Goal: Task Accomplishment & Management: Complete application form

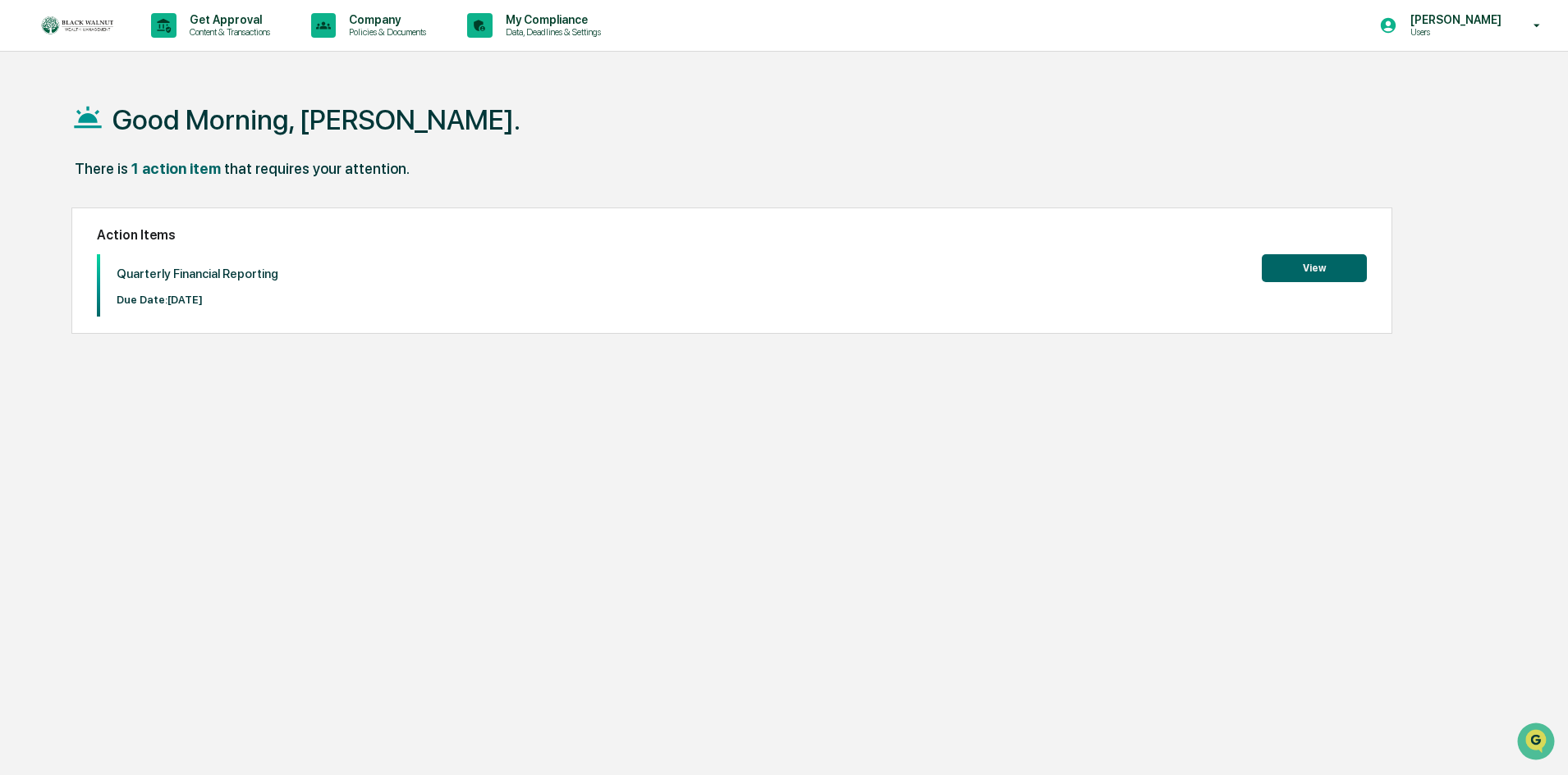
click at [1331, 272] on button "View" at bounding box center [1313, 268] width 105 height 28
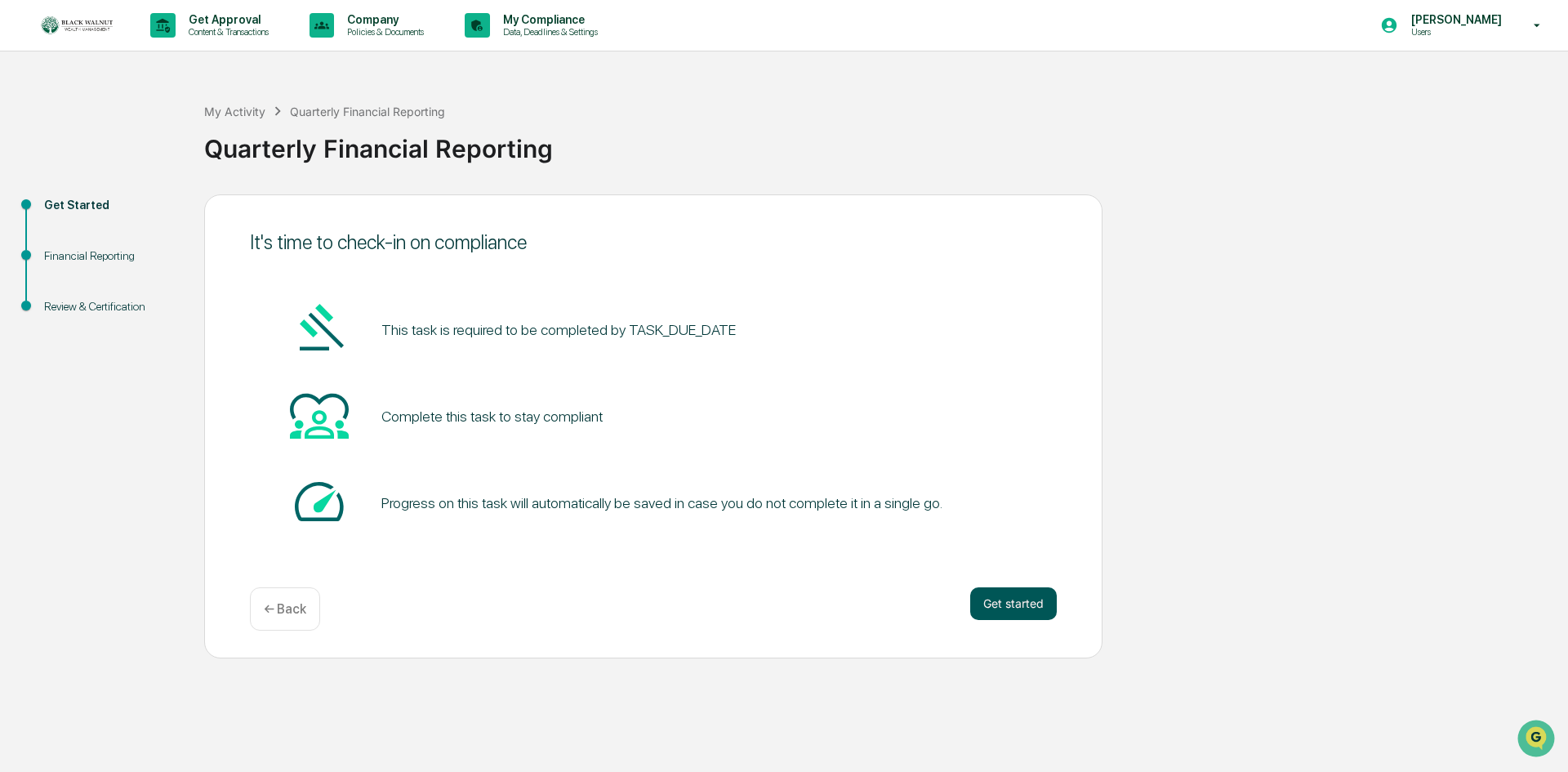
click at [1000, 603] on button "Get started" at bounding box center [1014, 604] width 87 height 32
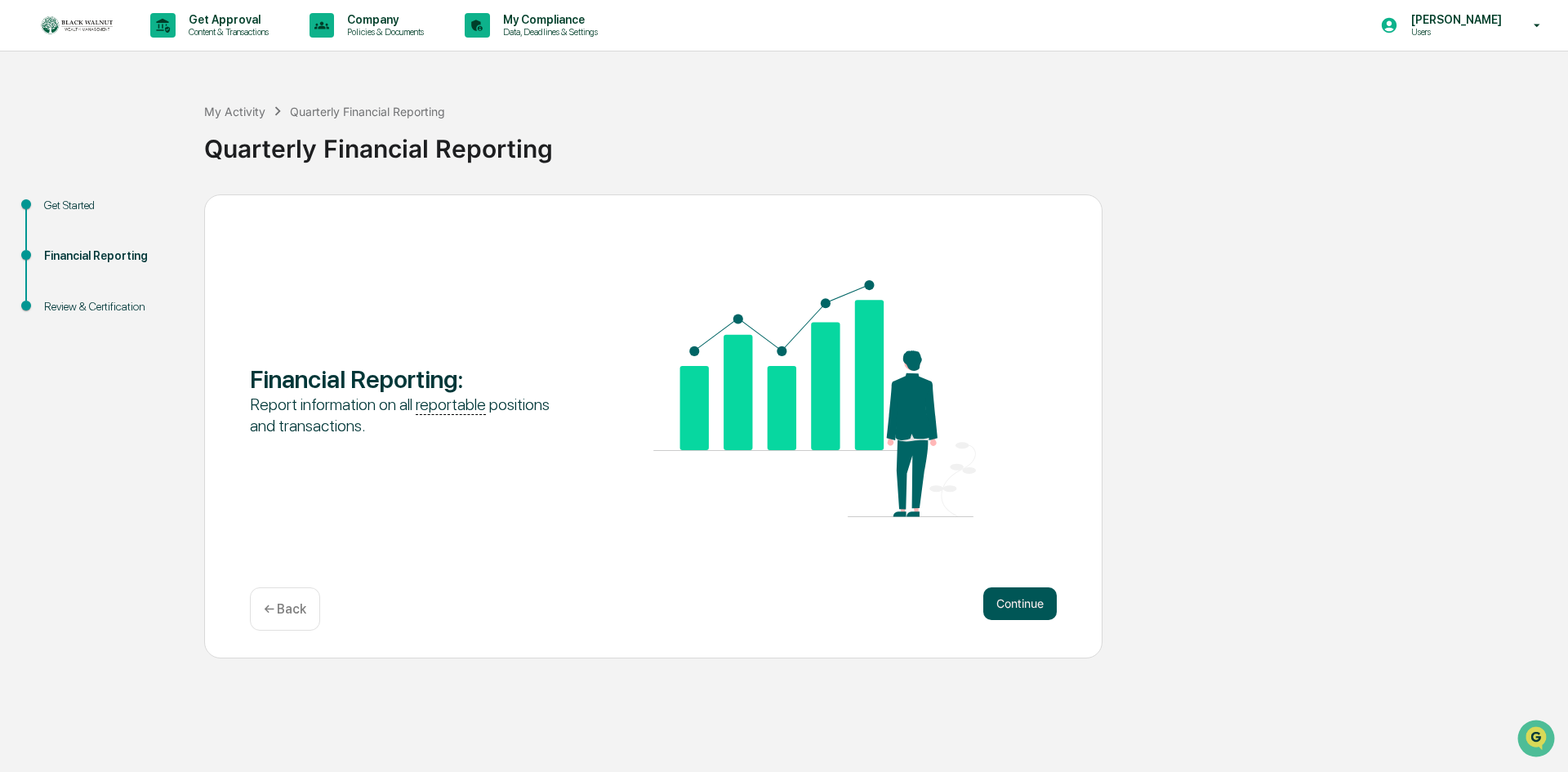
click at [1016, 610] on button "Continue" at bounding box center [1020, 604] width 73 height 32
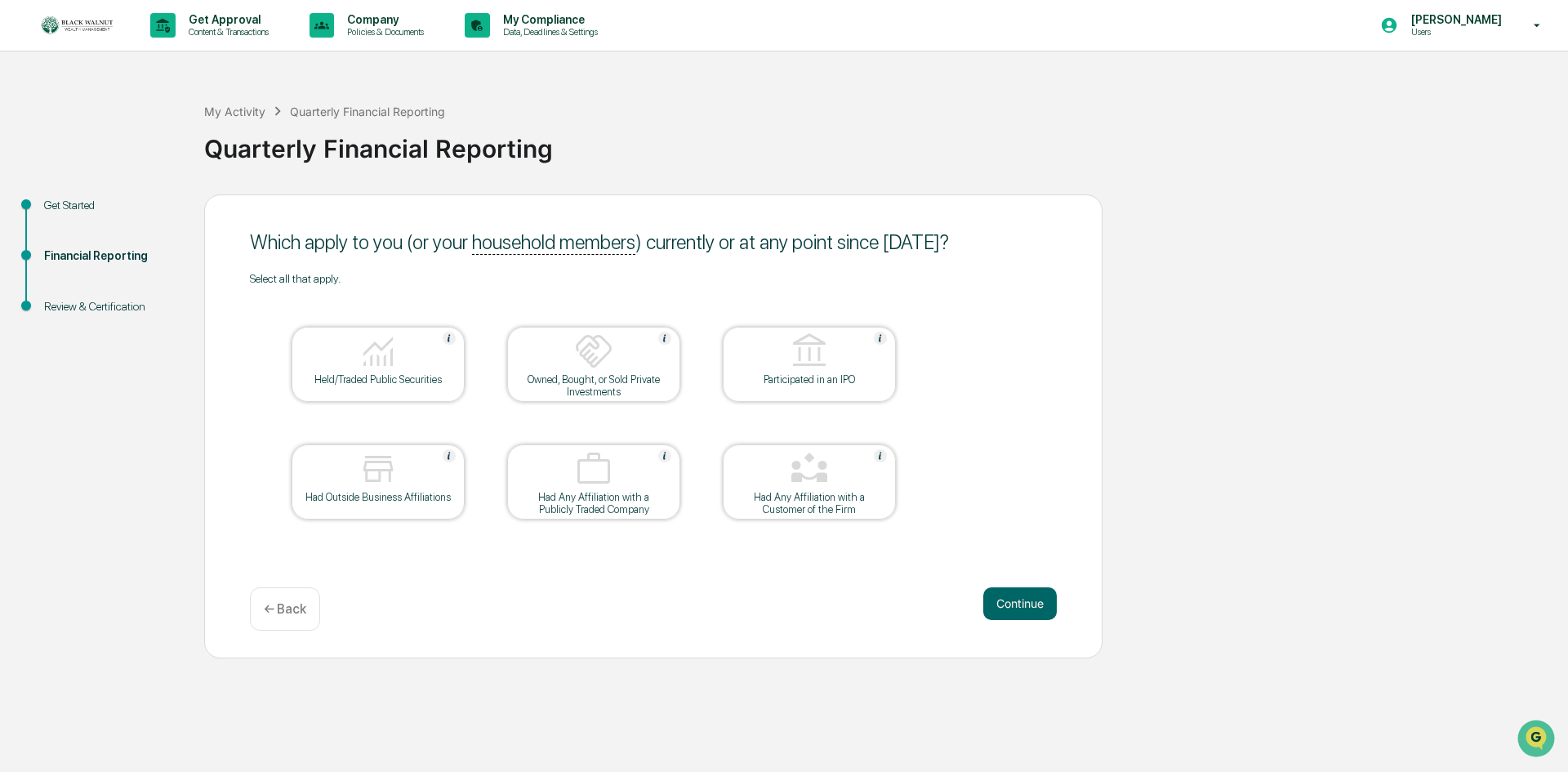
click at [283, 603] on p "← Back" at bounding box center [285, 609] width 42 height 15
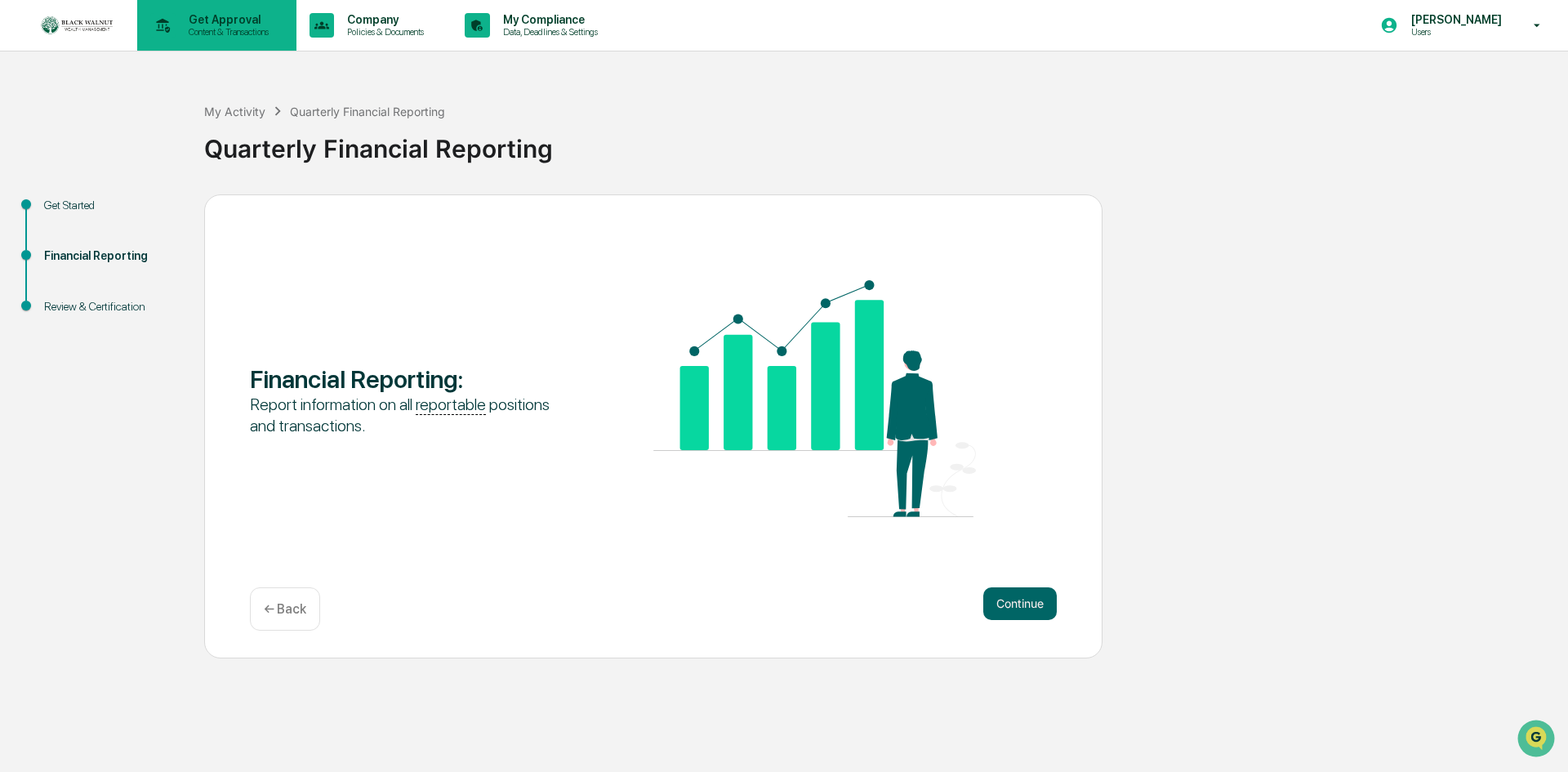
click at [215, 31] on p "Content & Transactions" at bounding box center [226, 31] width 101 height 11
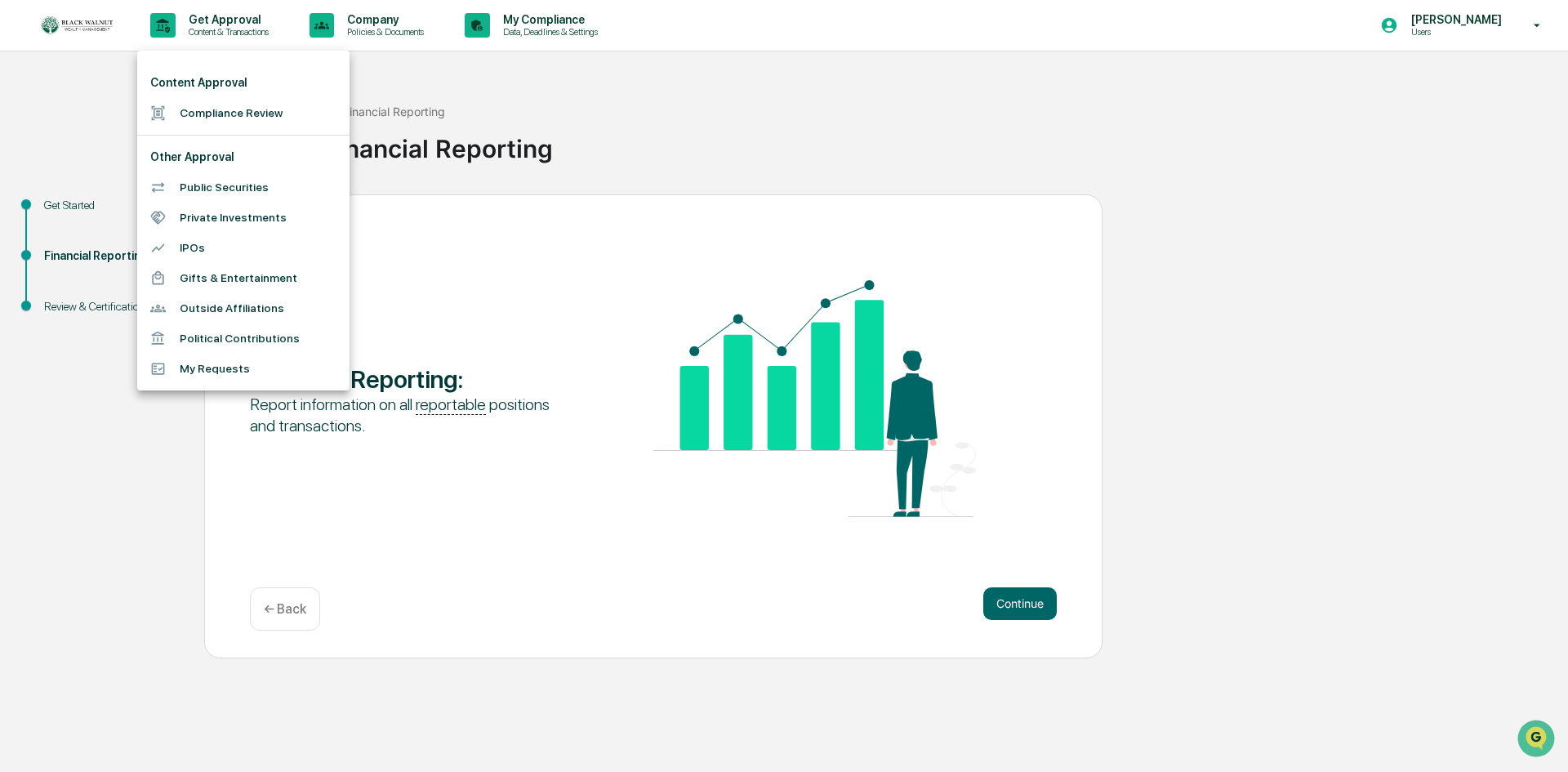
click at [239, 111] on li "Compliance Review" at bounding box center [243, 113] width 212 height 31
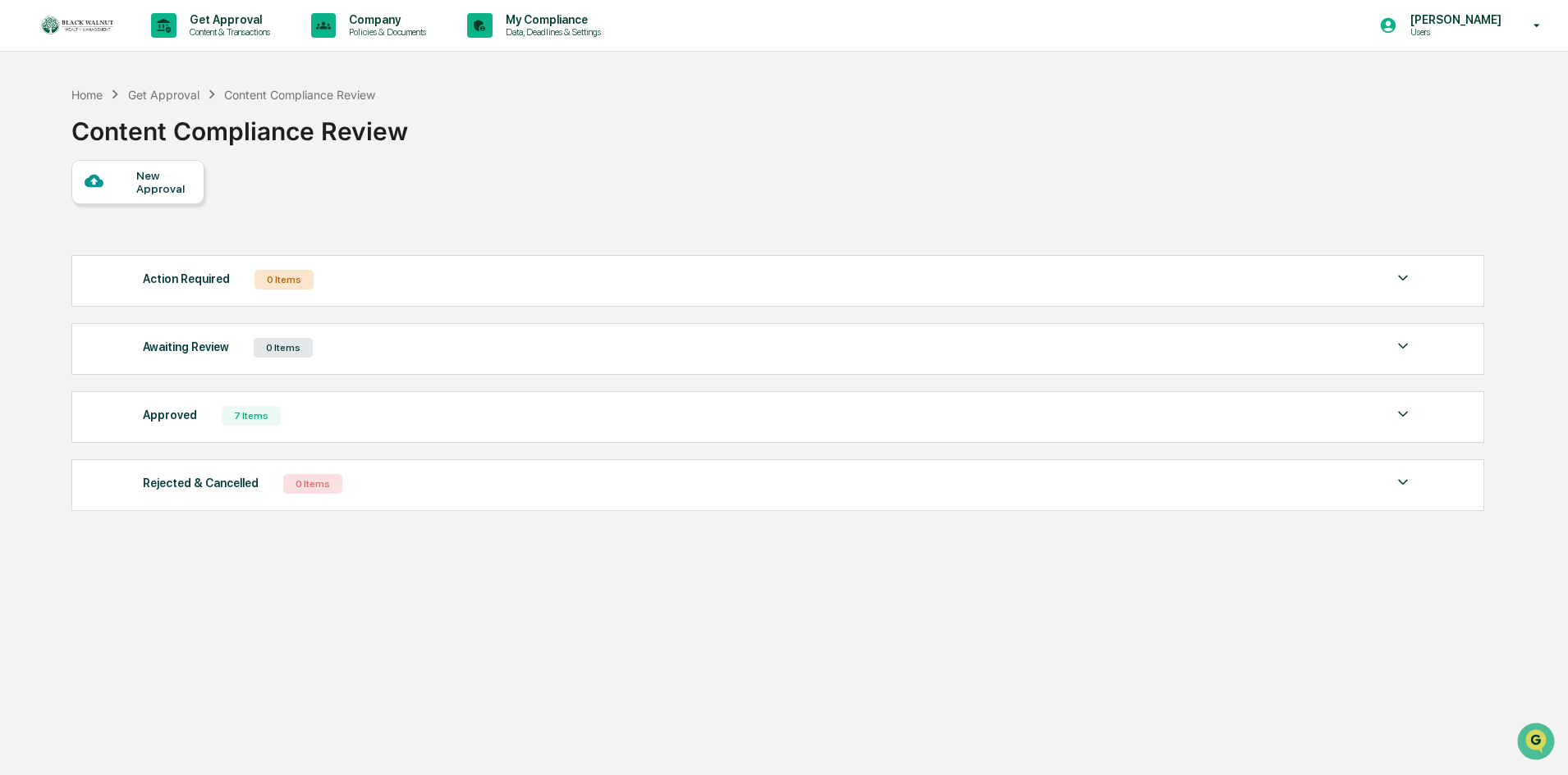
click at [134, 194] on div "New Approval" at bounding box center [138, 182] width 133 height 44
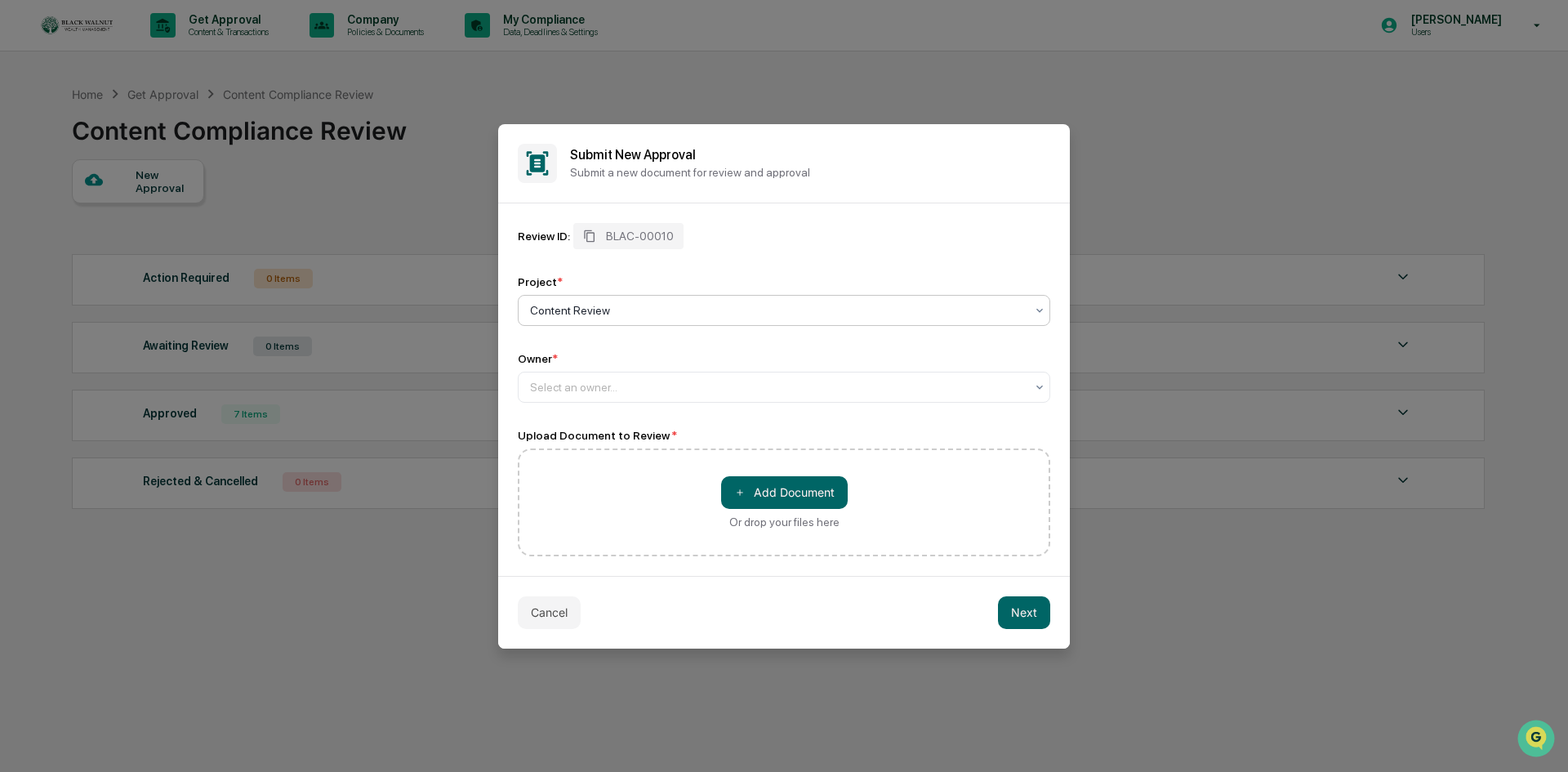
click at [648, 309] on div at bounding box center [778, 310] width 495 height 16
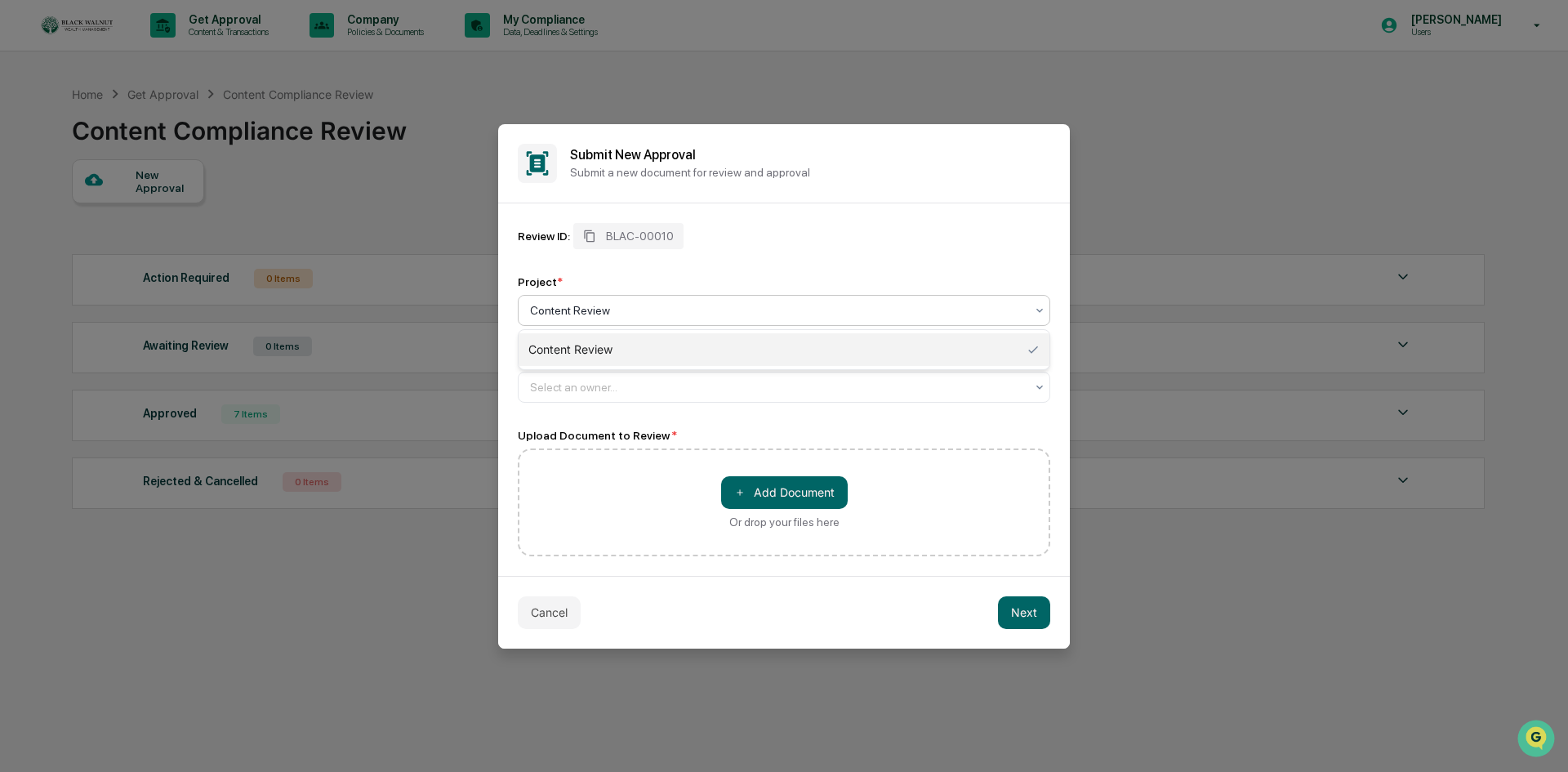
click at [741, 261] on div "Review ID: BLAC-00010 Project * 1 result available. Use Up and Down to choose o…" at bounding box center [784, 312] width 533 height 179
click at [626, 393] on div at bounding box center [778, 387] width 495 height 16
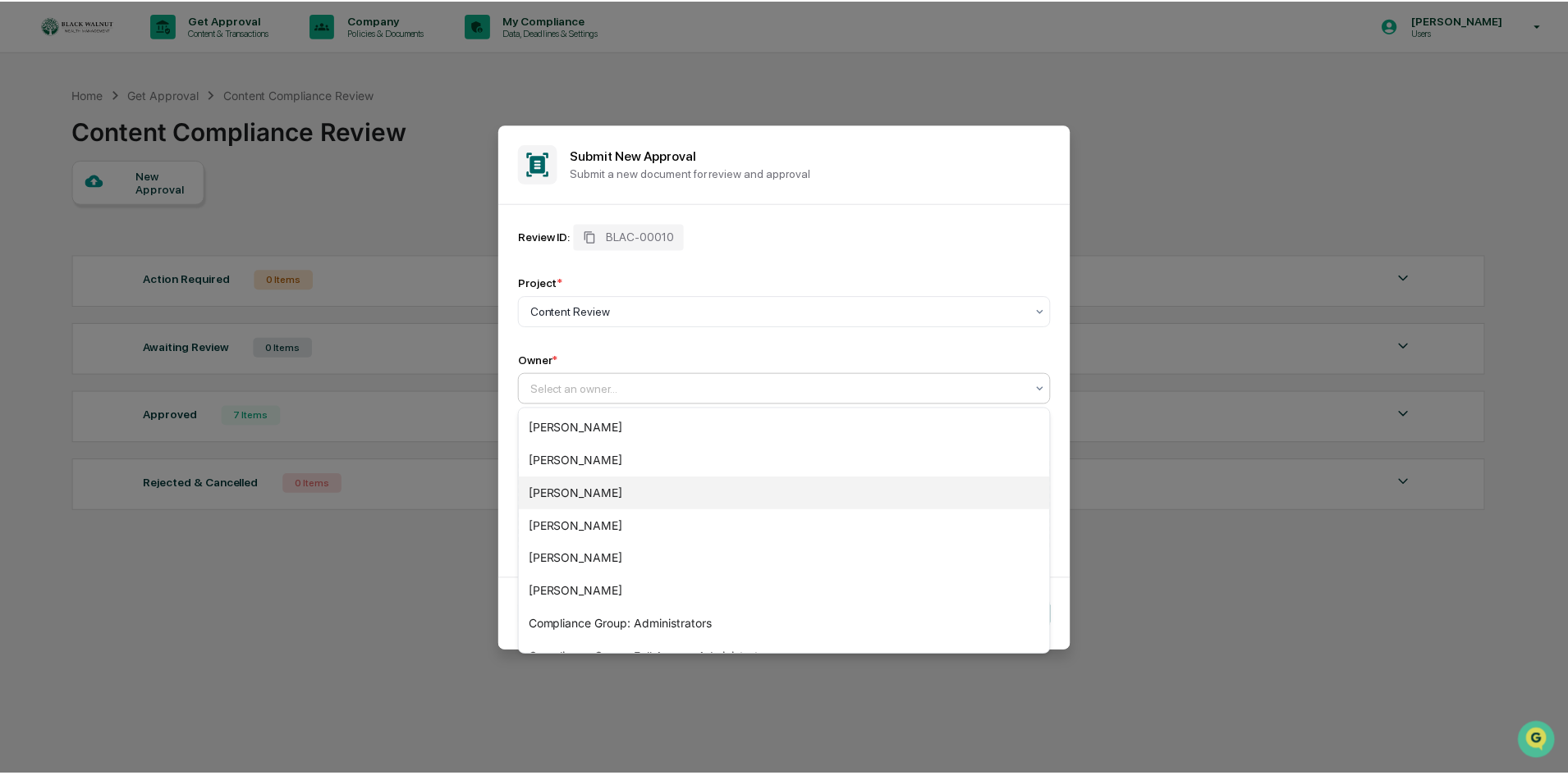
scroll to position [55, 0]
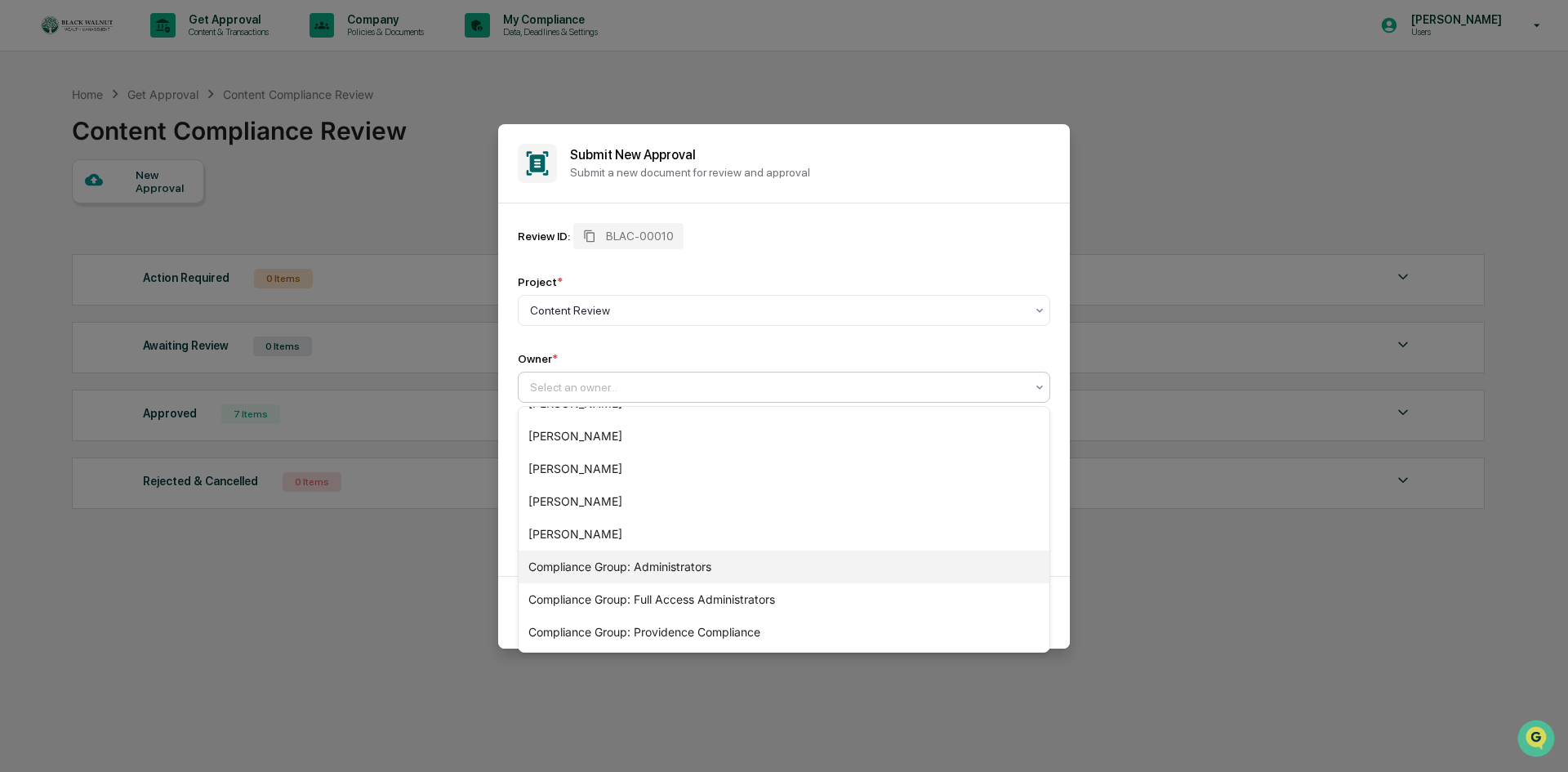
click at [698, 566] on div "Compliance Group: Administrators" at bounding box center [784, 567] width 531 height 32
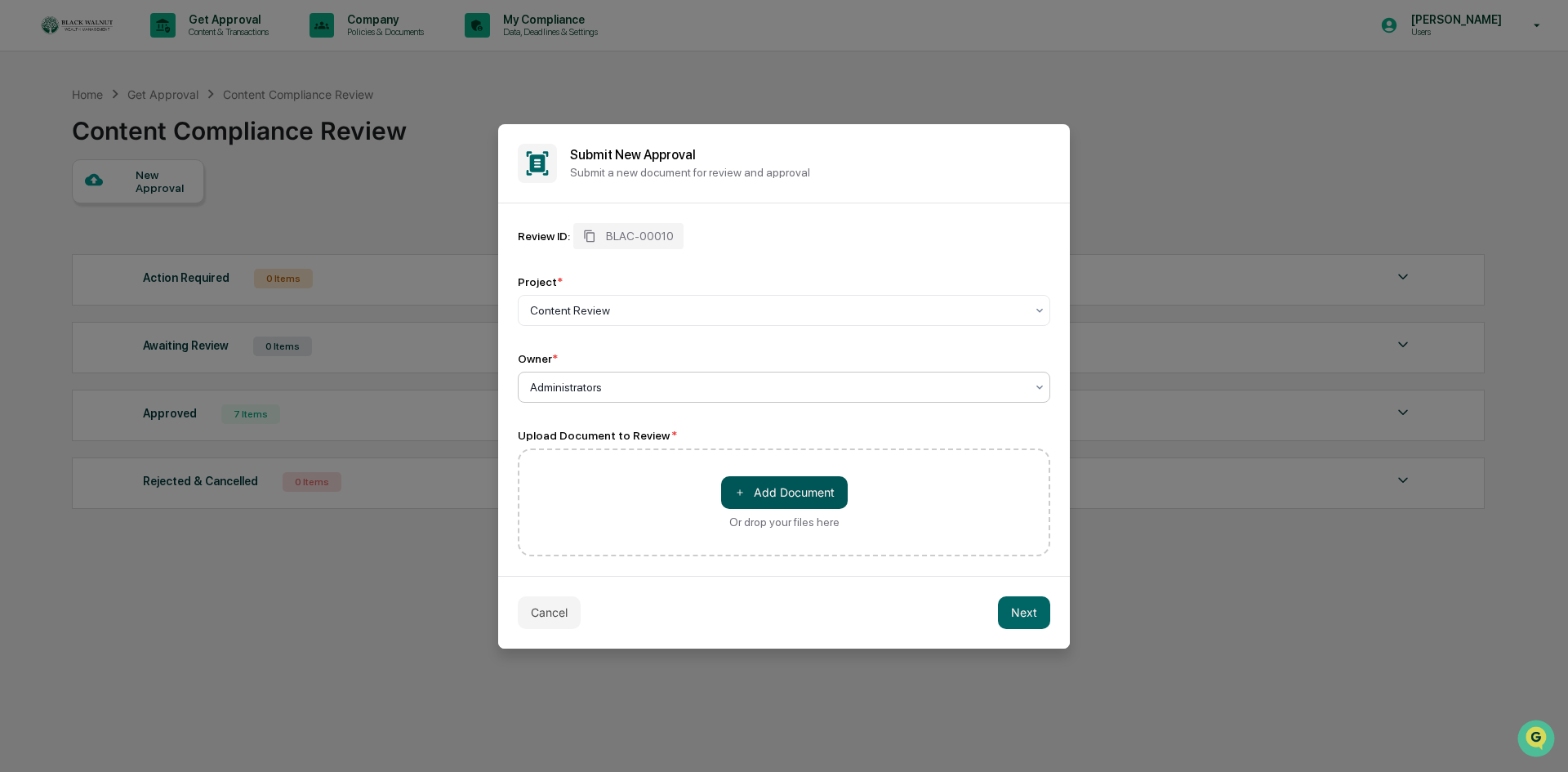
click at [769, 494] on button "＋ Add Document" at bounding box center [784, 492] width 127 height 32
click at [774, 493] on button "＋ Add Document" at bounding box center [784, 492] width 127 height 32
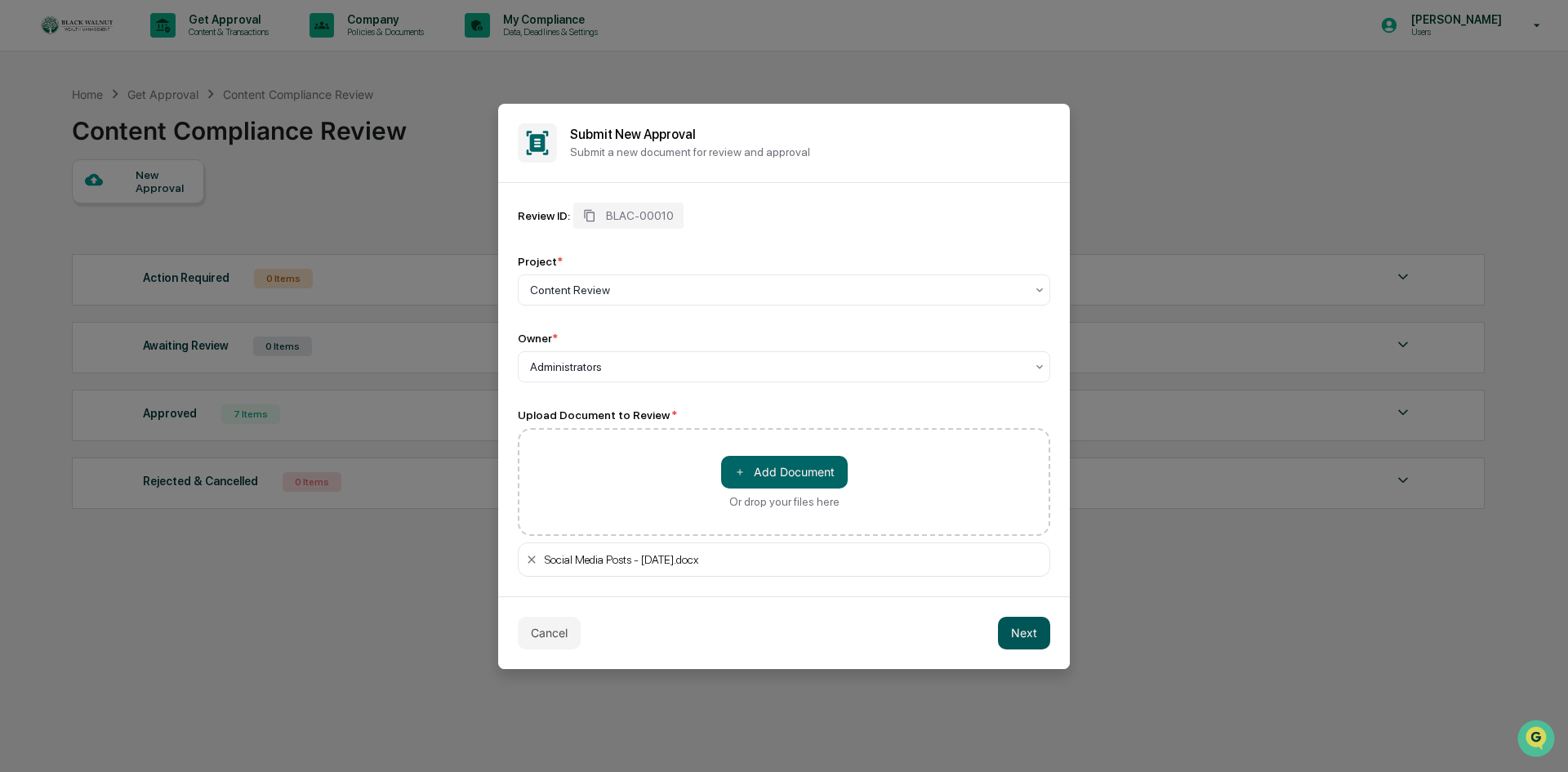
click at [1017, 637] on button "Next" at bounding box center [1024, 633] width 53 height 32
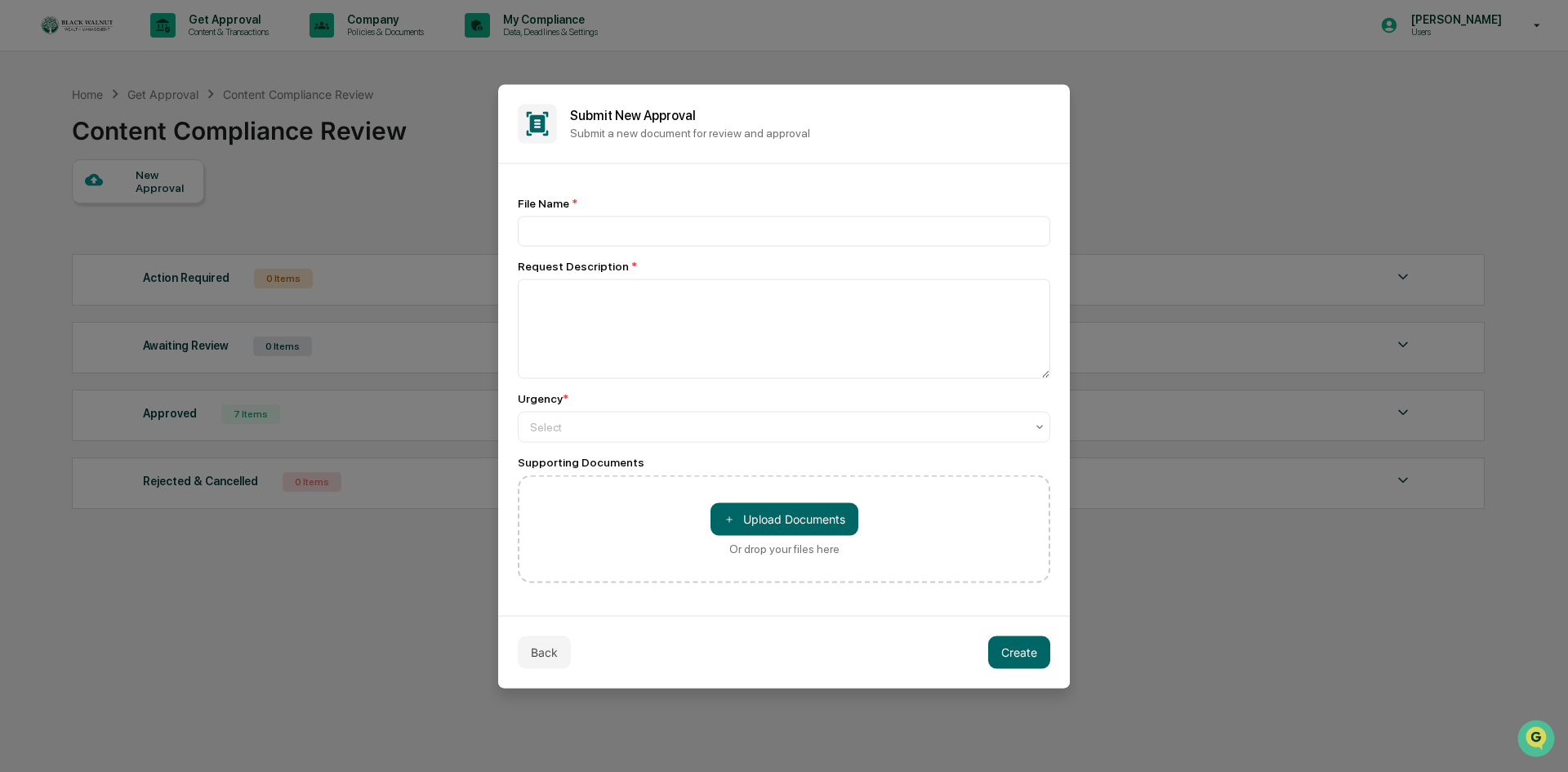
click at [614, 210] on div "File Name *" at bounding box center [784, 221] width 533 height 50
click at [615, 240] on input at bounding box center [784, 231] width 533 height 31
type input "**********"
click at [651, 330] on textarea at bounding box center [784, 328] width 533 height 99
type textarea "**********"
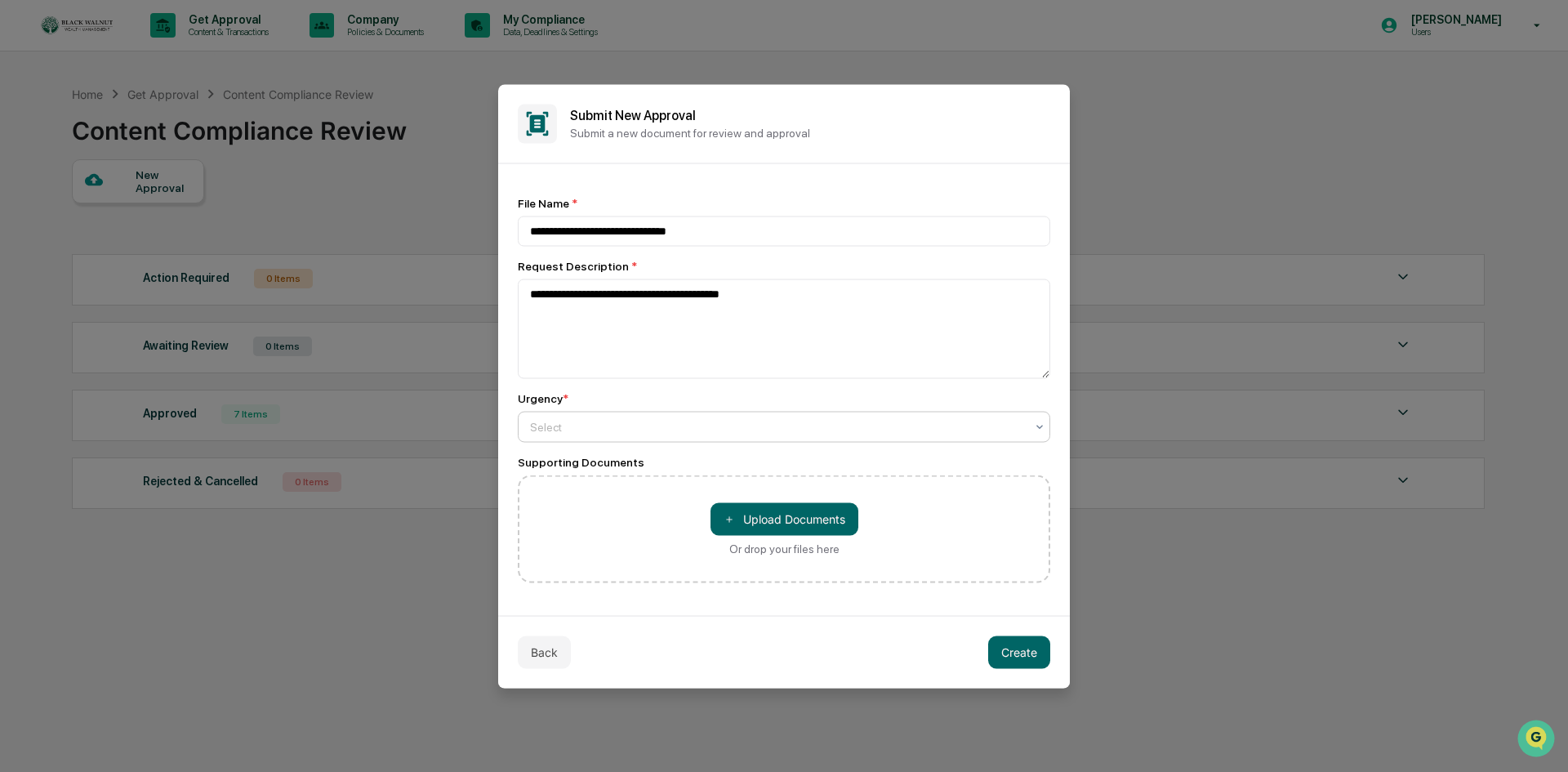
click at [615, 431] on div at bounding box center [778, 426] width 495 height 16
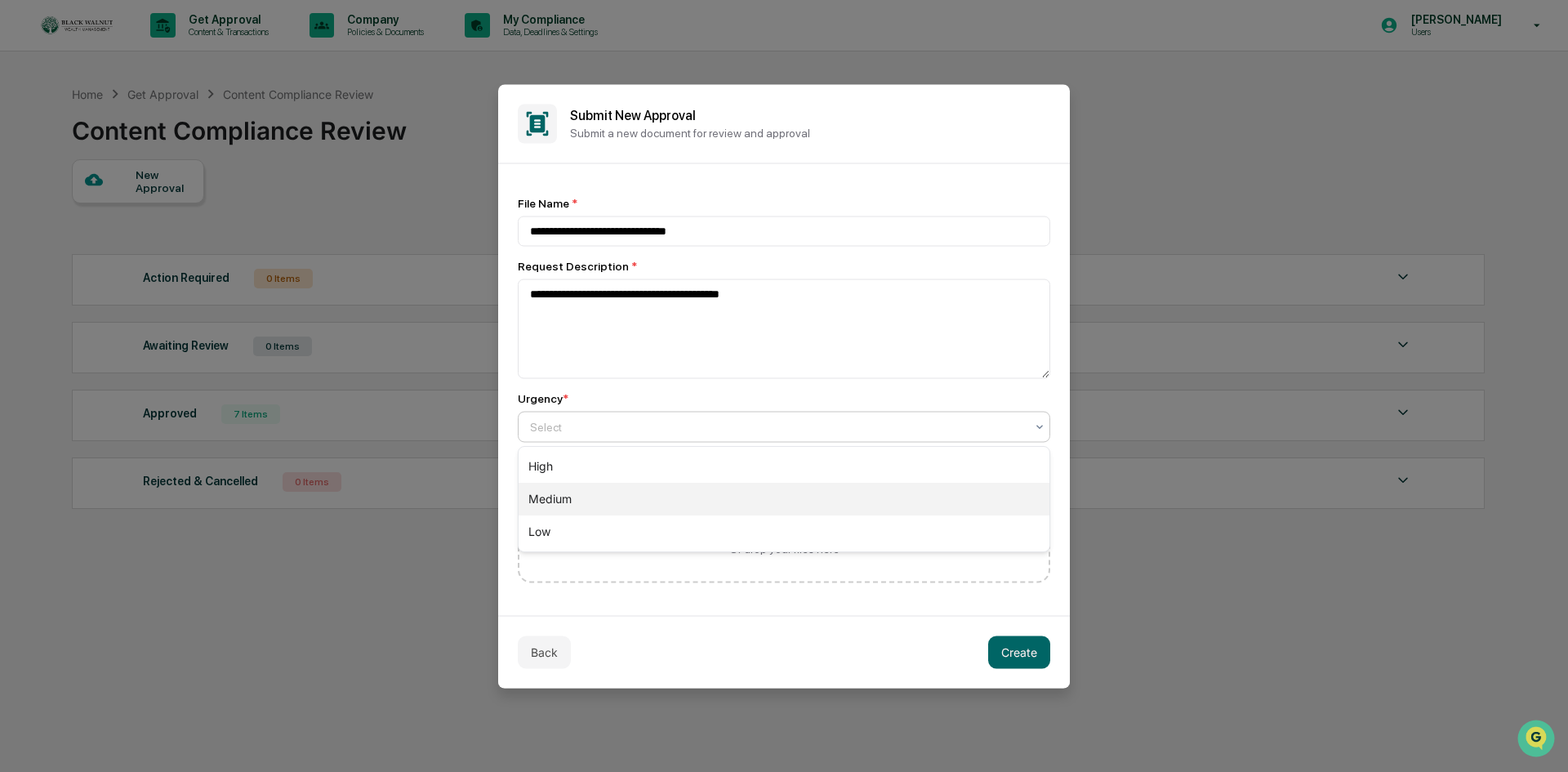
click at [600, 494] on div "Medium" at bounding box center [784, 499] width 531 height 32
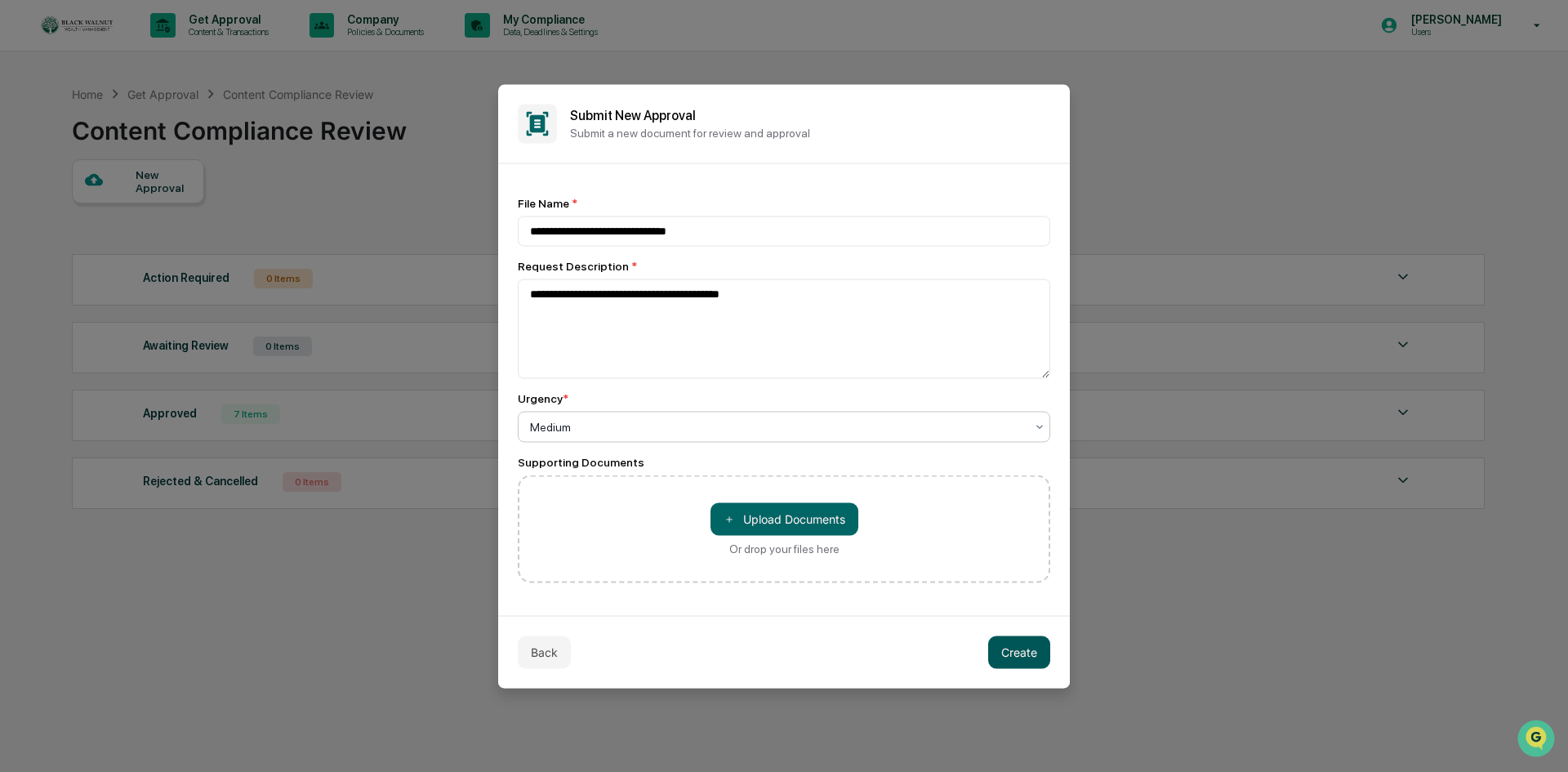
click at [1018, 658] on button "Create" at bounding box center [1019, 652] width 62 height 32
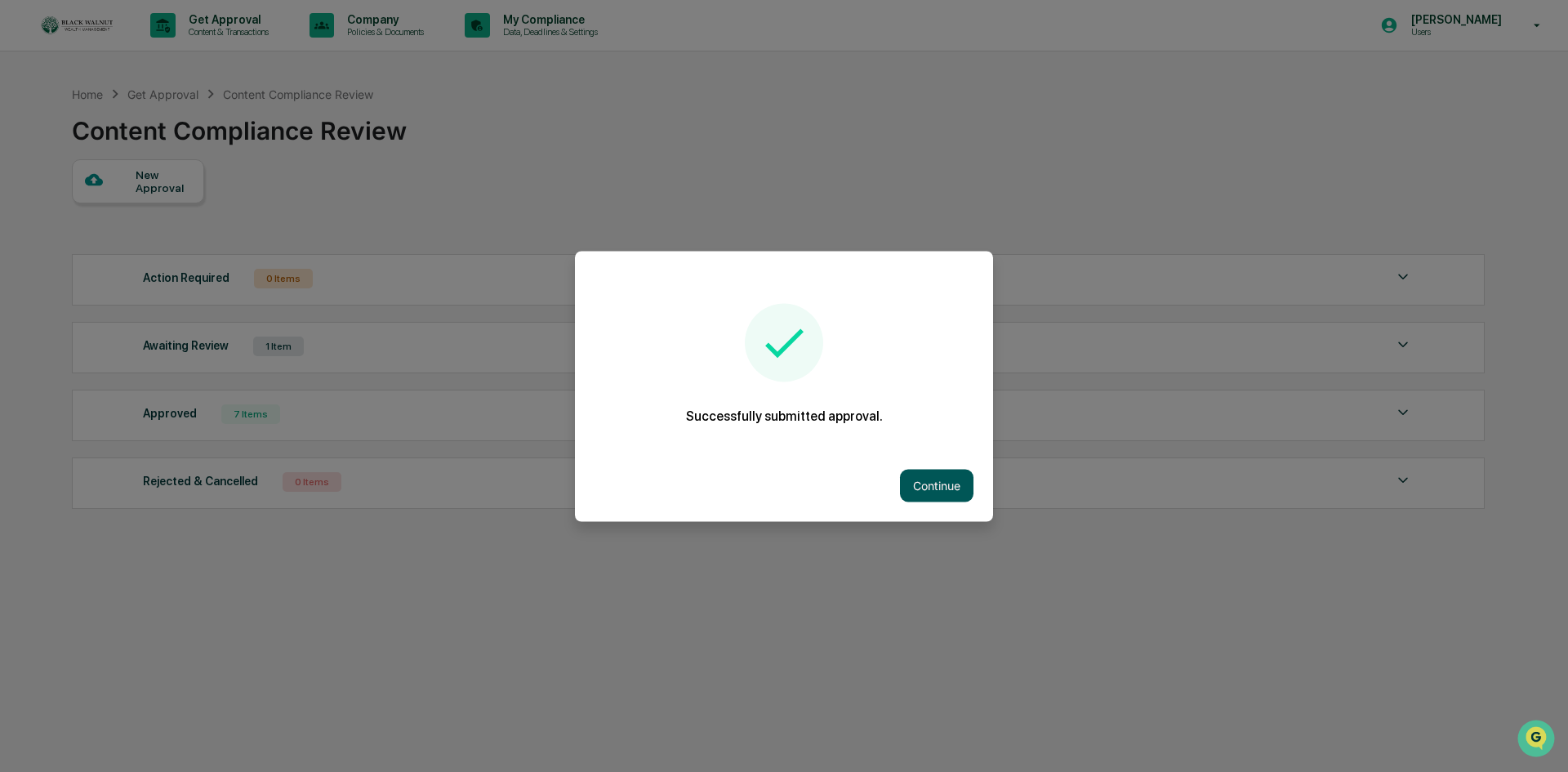
click at [927, 475] on button "Continue" at bounding box center [937, 485] width 73 height 32
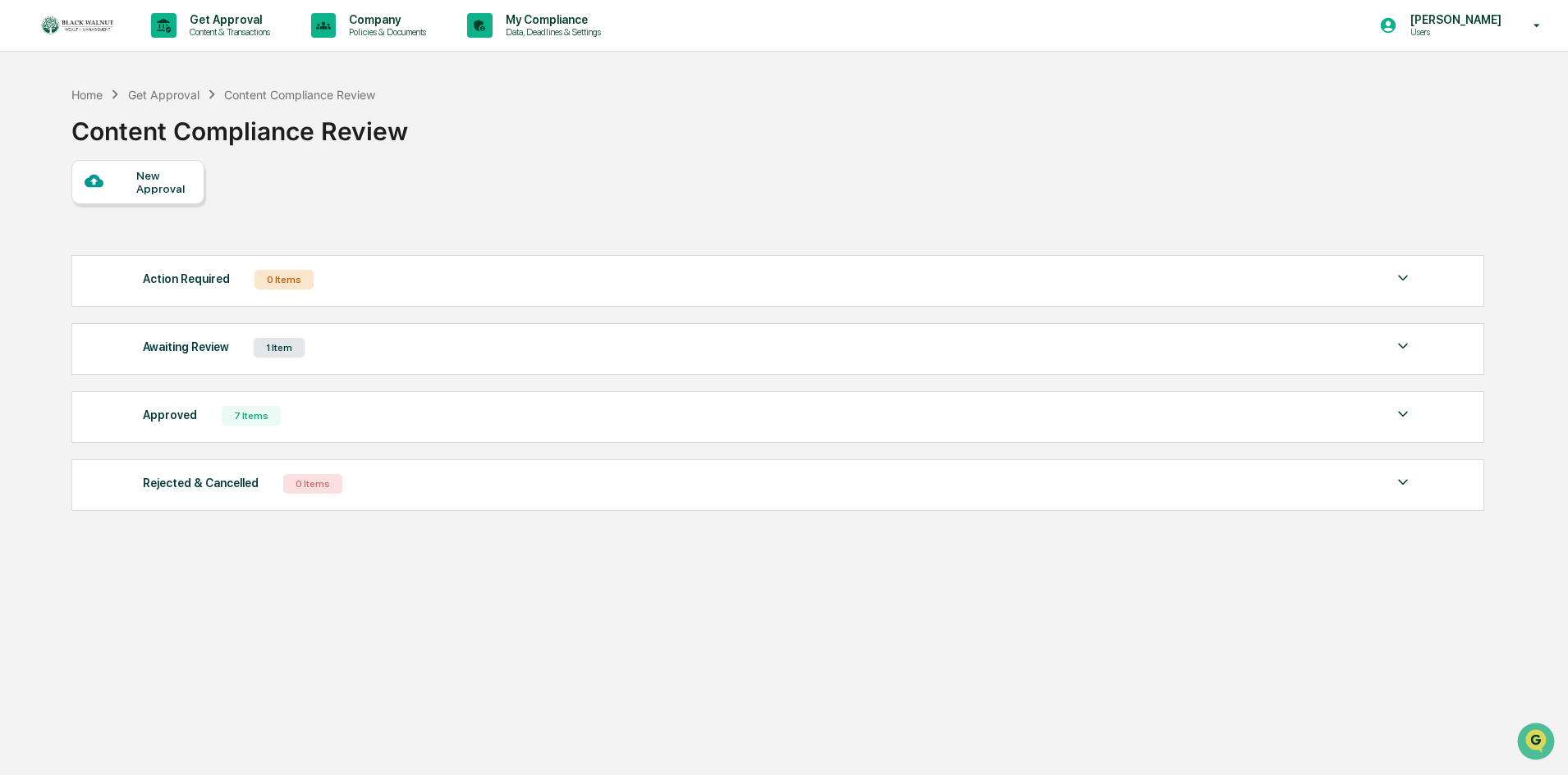
click at [392, 342] on div "Awaiting Review 1 Item" at bounding box center [777, 347] width 1270 height 23
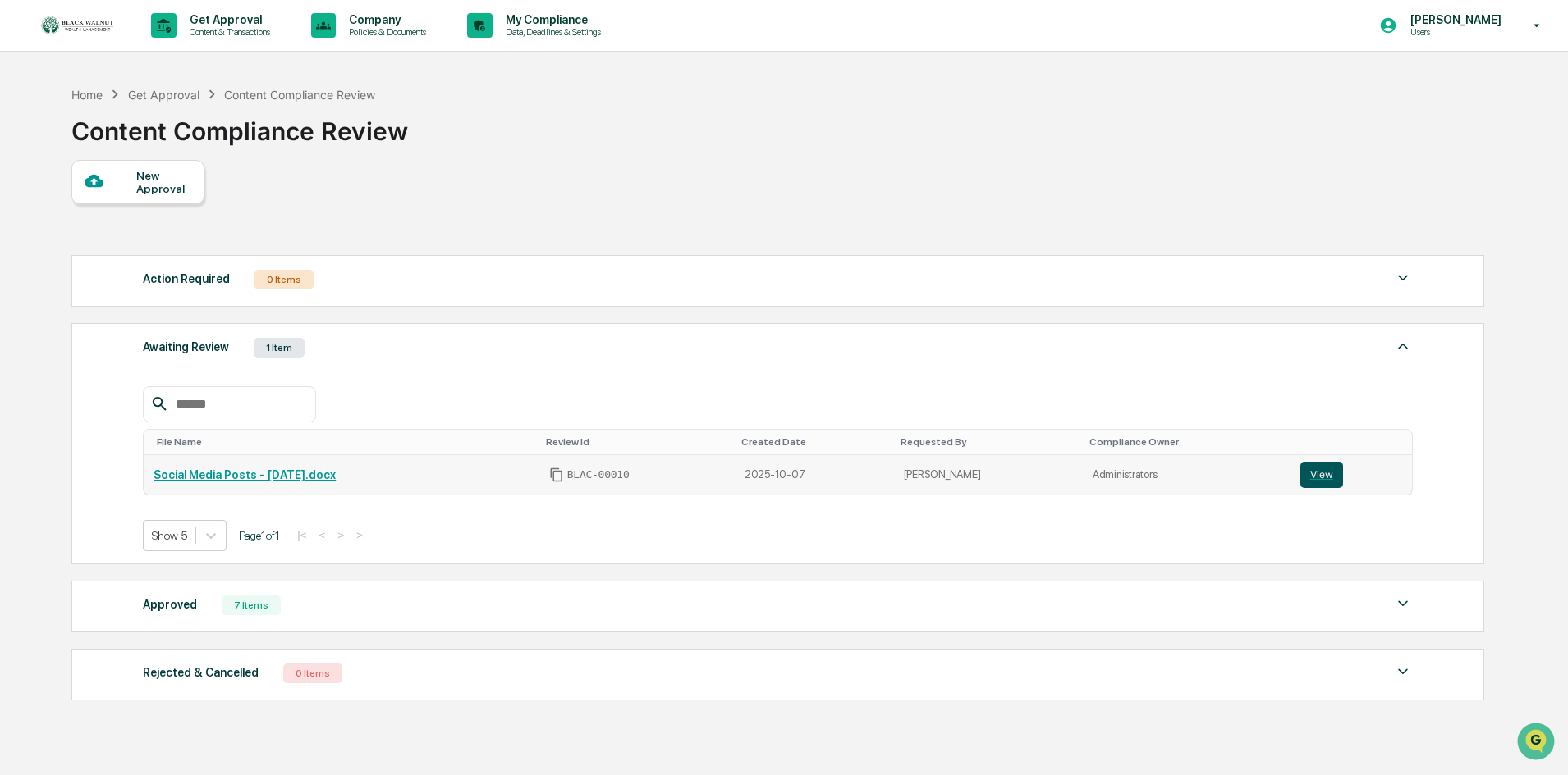
click at [1318, 471] on button "View" at bounding box center [1321, 475] width 43 height 26
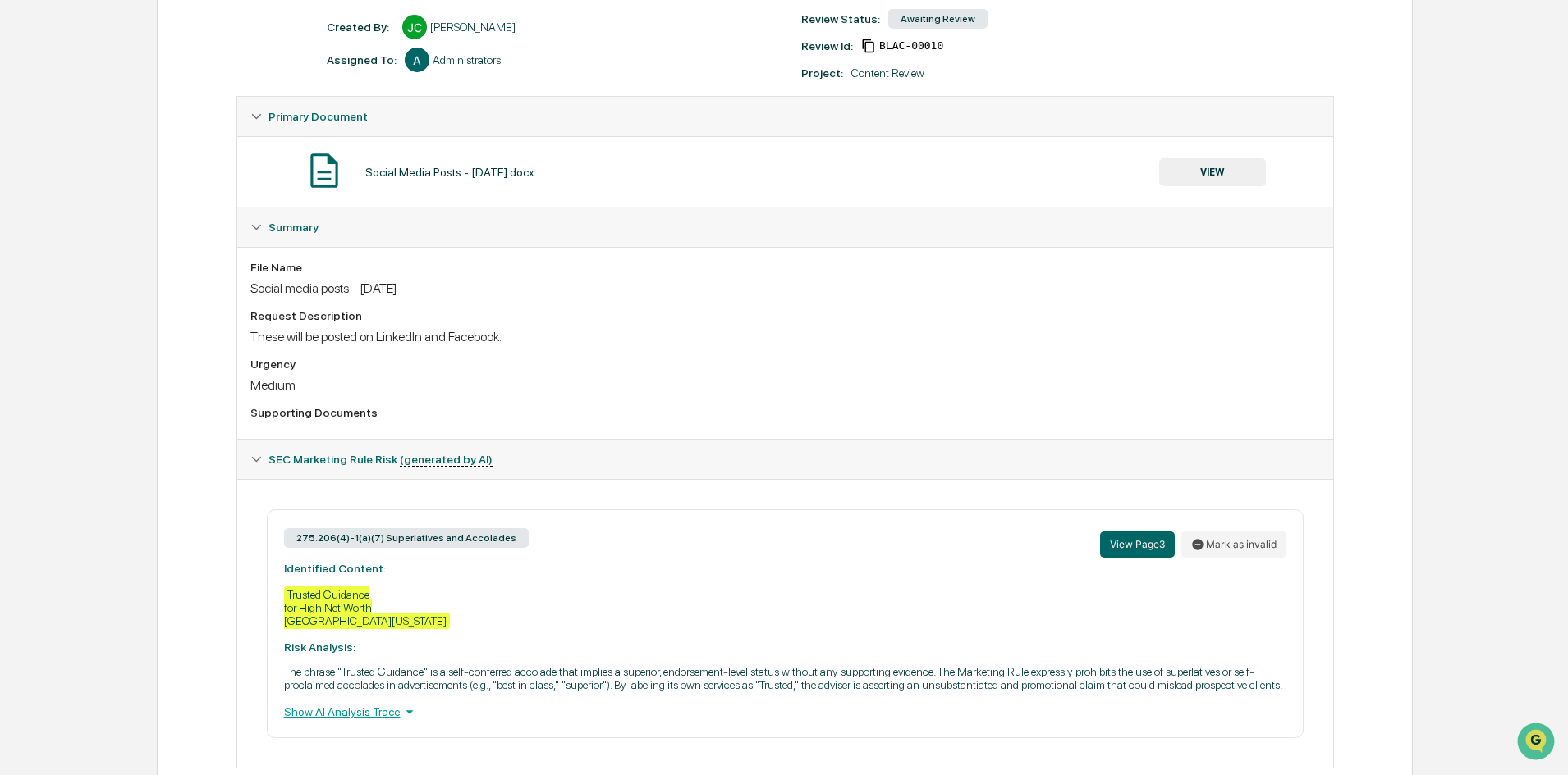
scroll to position [277, 0]
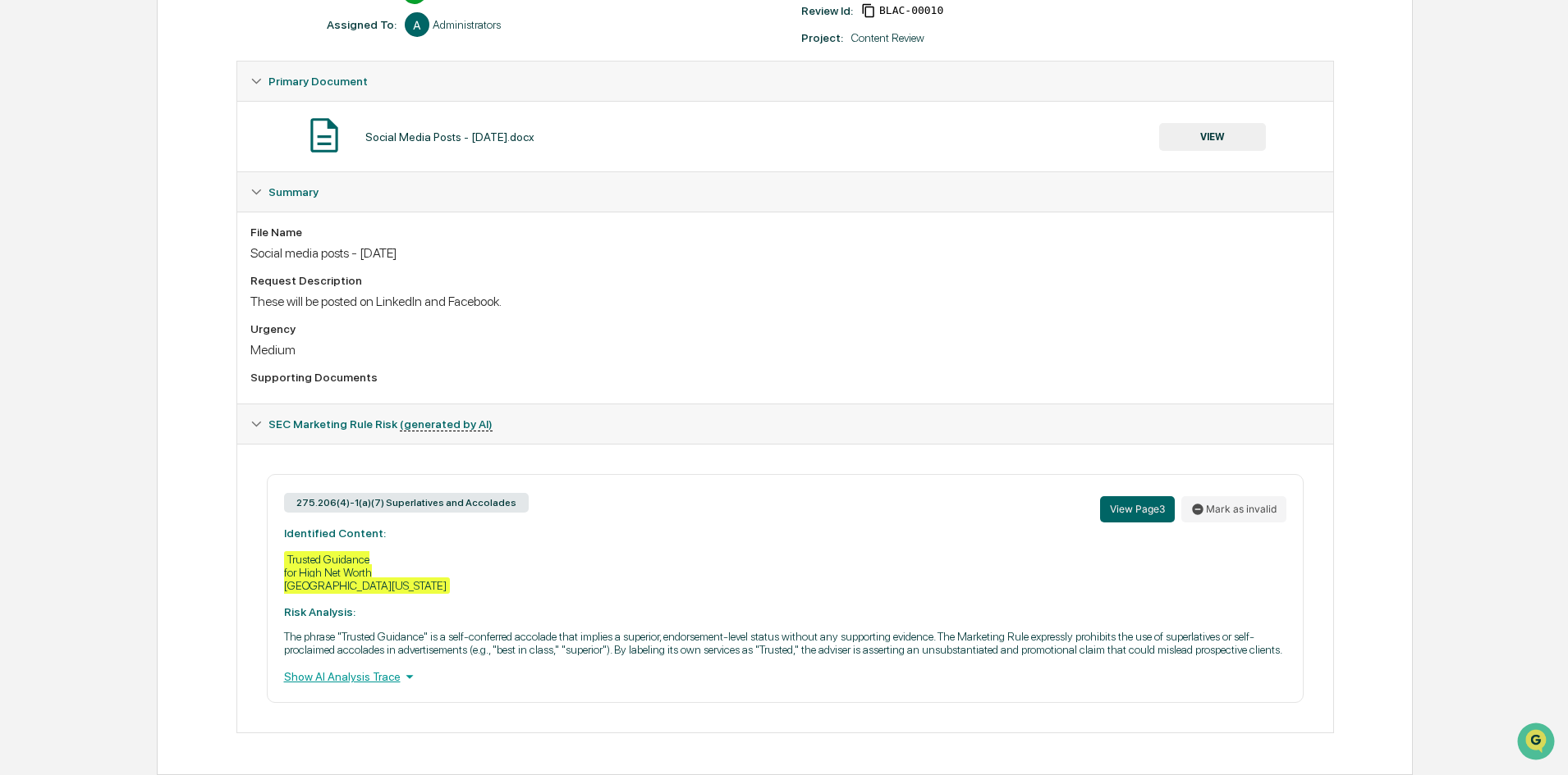
click at [346, 676] on div "Show AI Analysis Trace" at bounding box center [786, 676] width 1003 height 18
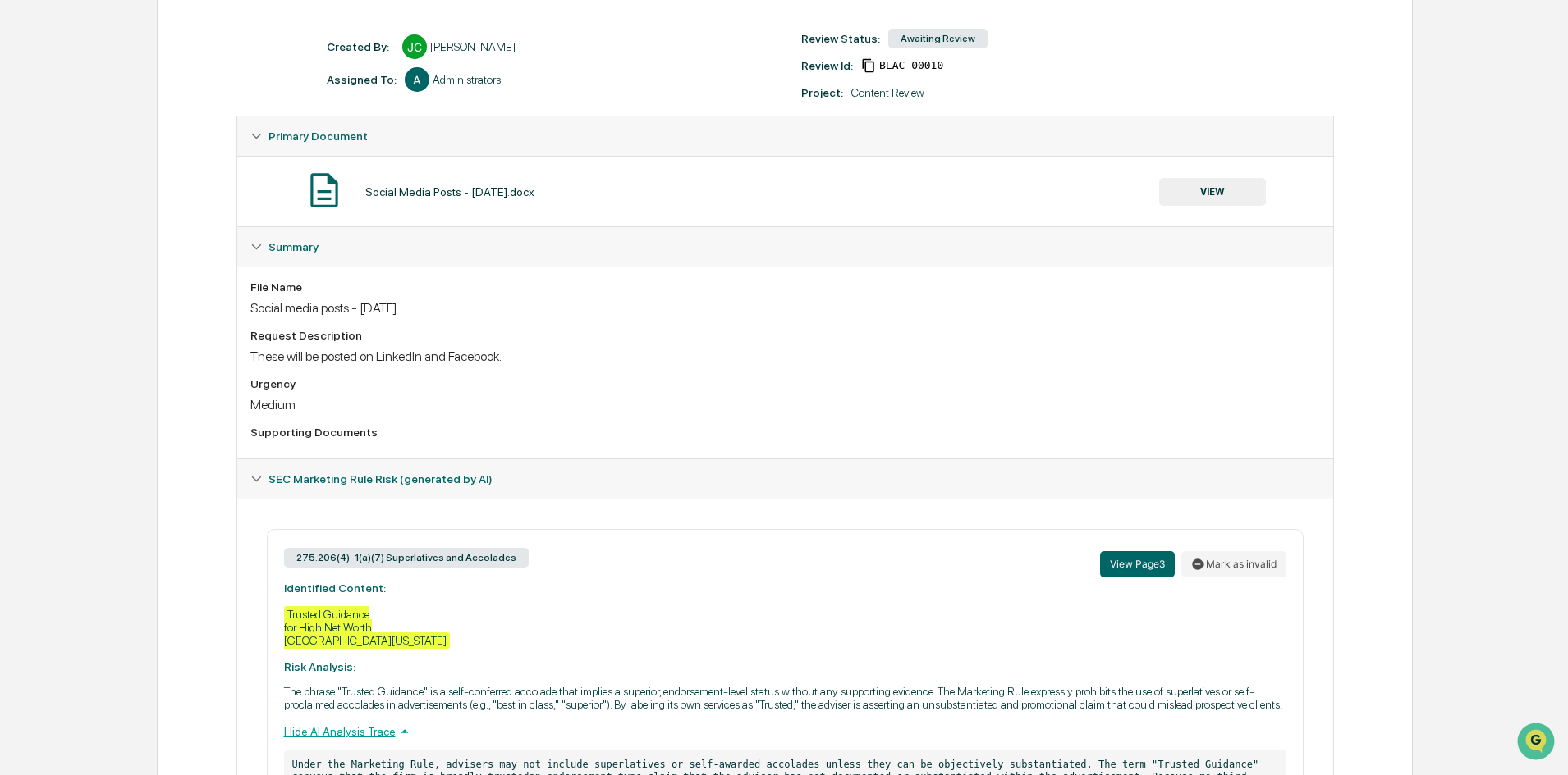
scroll to position [0, 0]
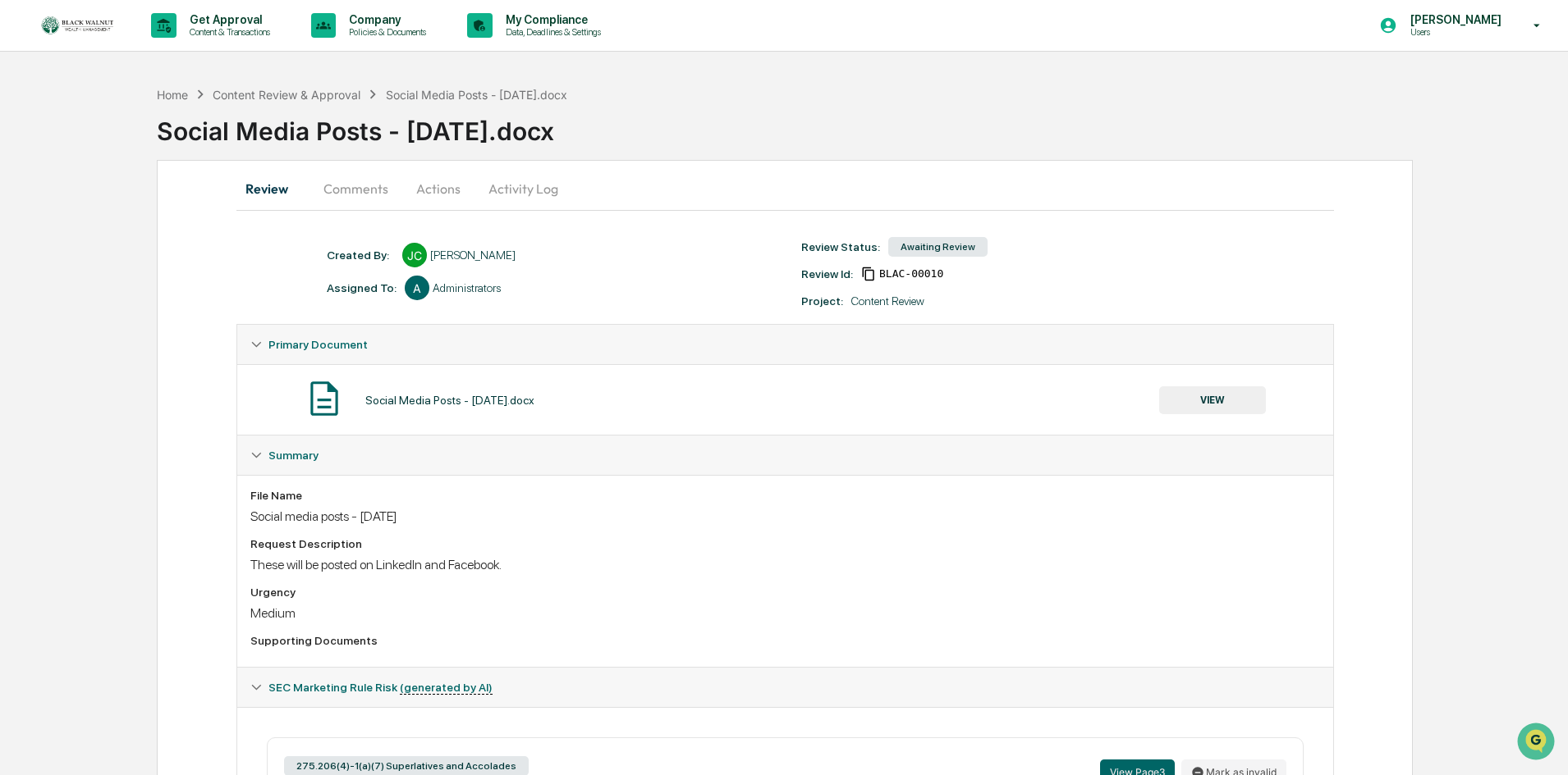
click at [429, 193] on button "Actions" at bounding box center [438, 189] width 73 height 39
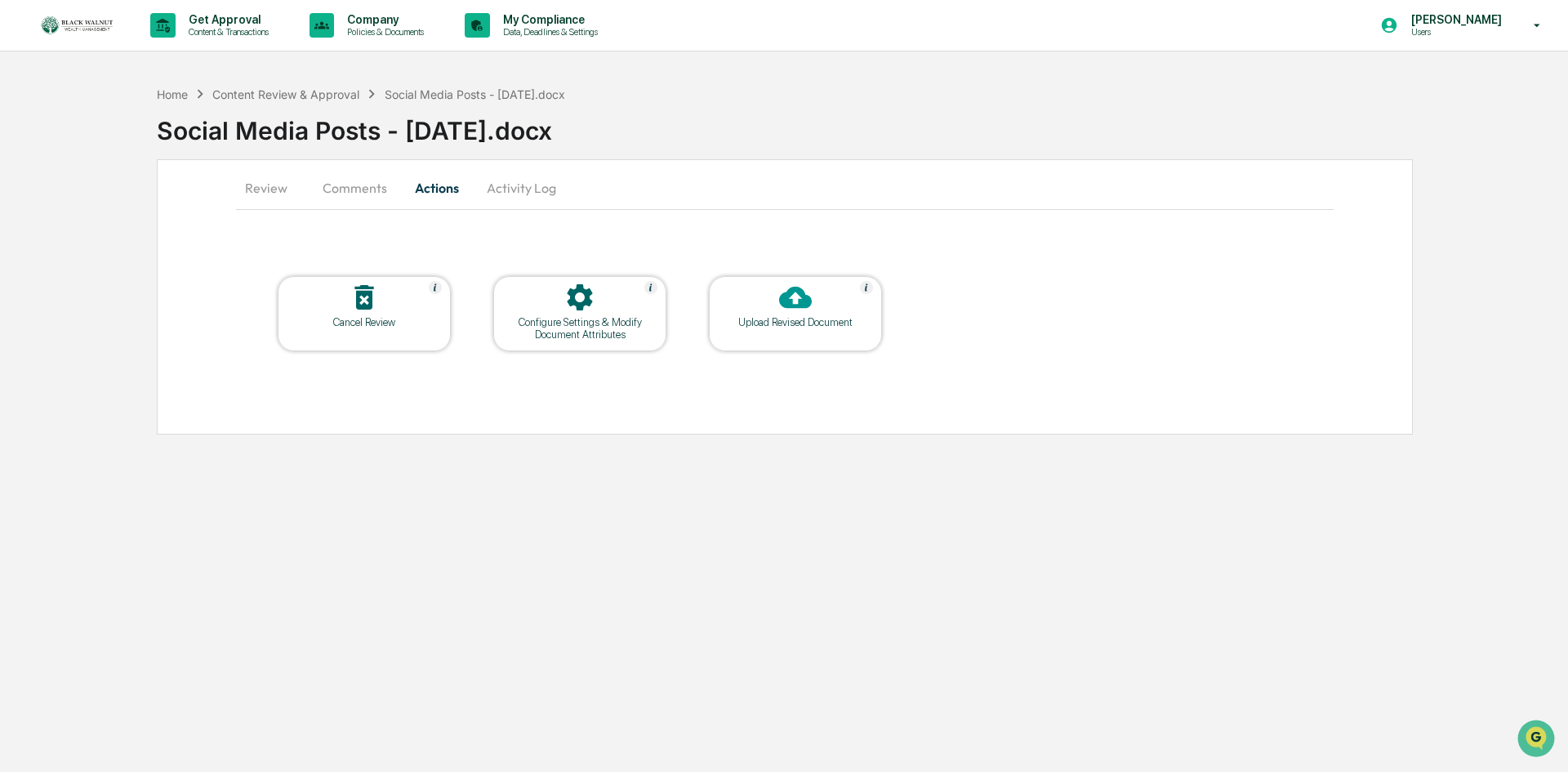
click at [794, 326] on div "Upload Revised Document" at bounding box center [795, 322] width 147 height 12
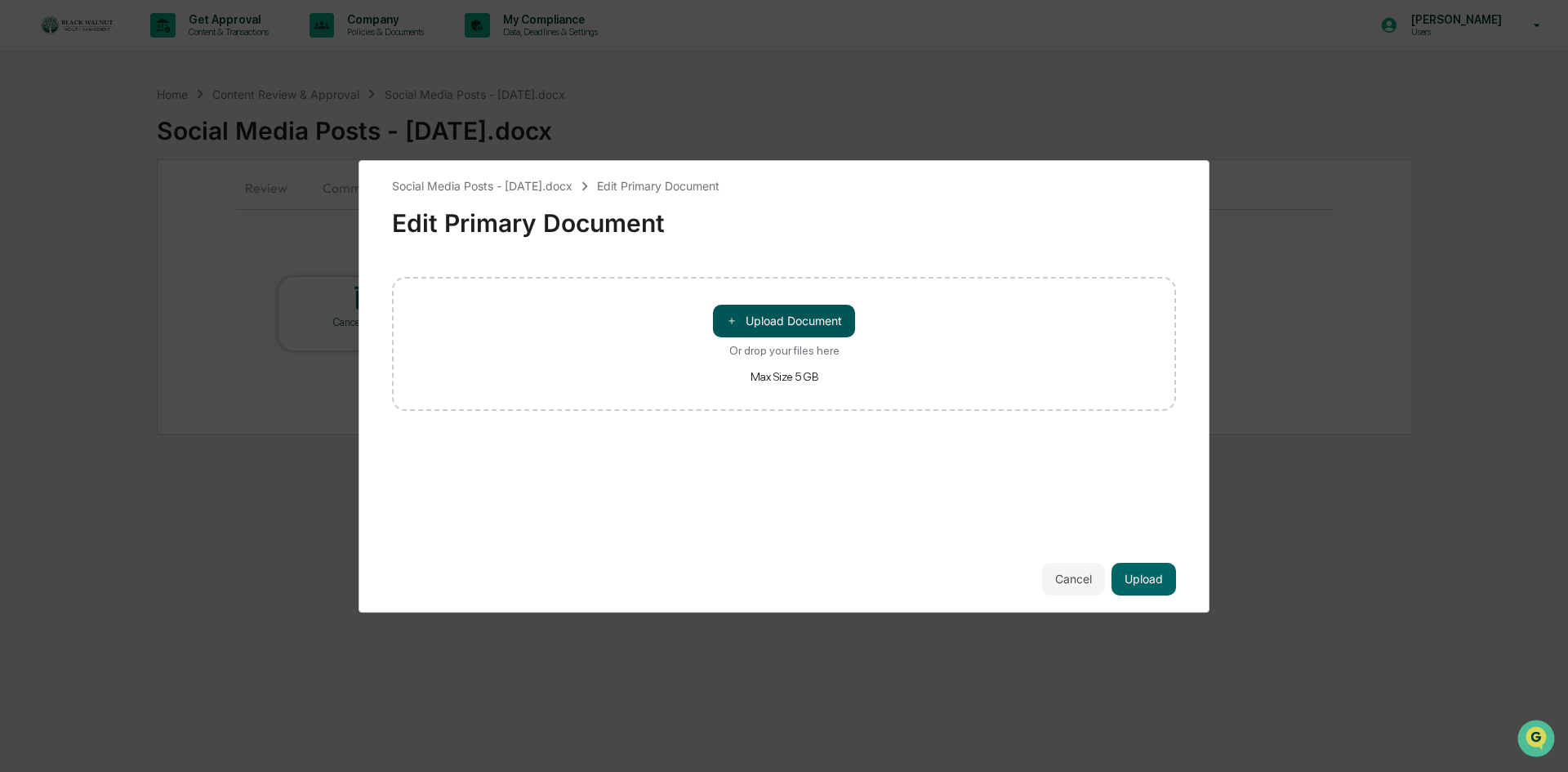
click at [795, 326] on button "＋ Upload Document" at bounding box center [784, 321] width 142 height 32
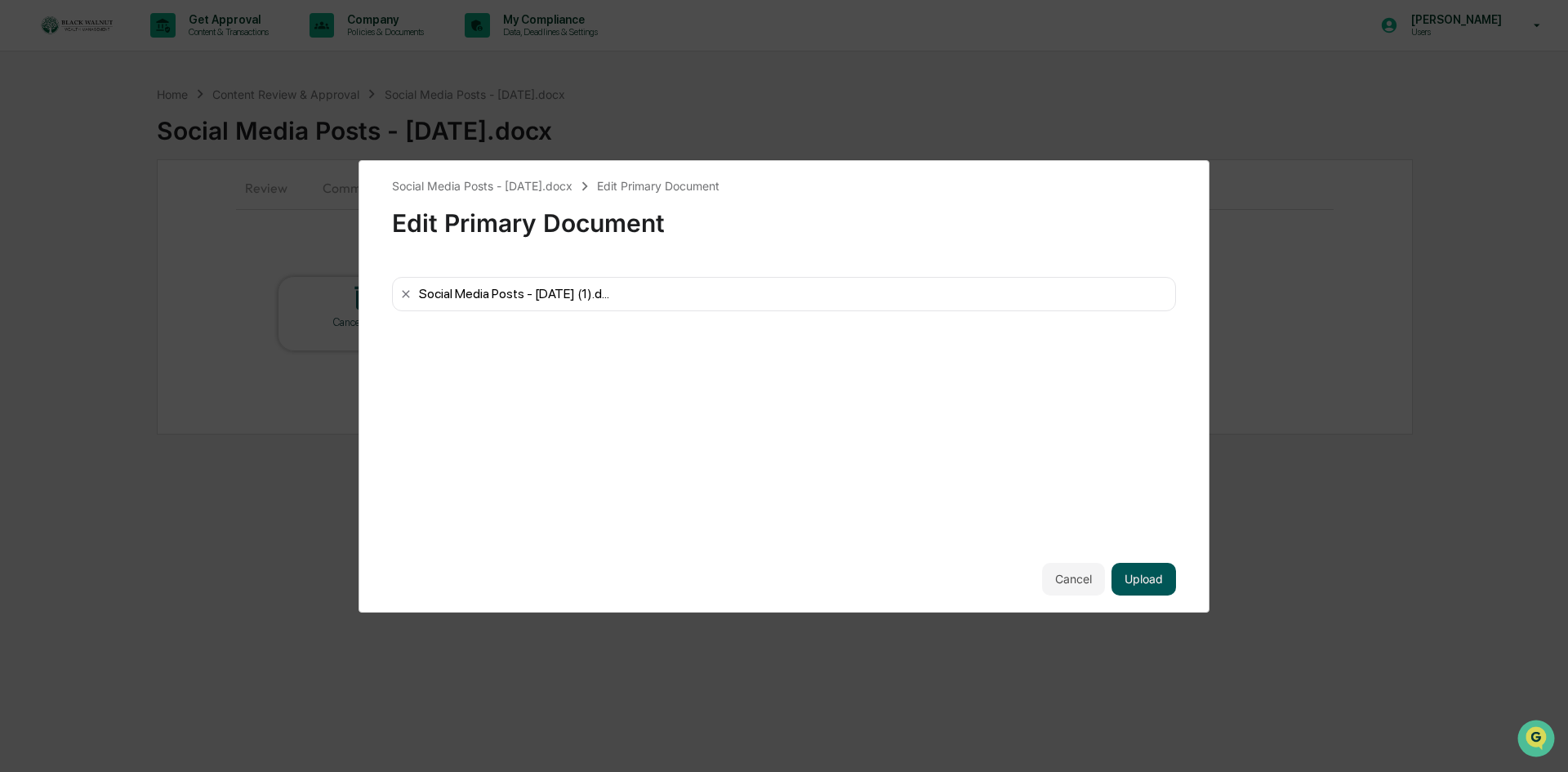
click at [1151, 576] on button "Upload" at bounding box center [1144, 579] width 65 height 32
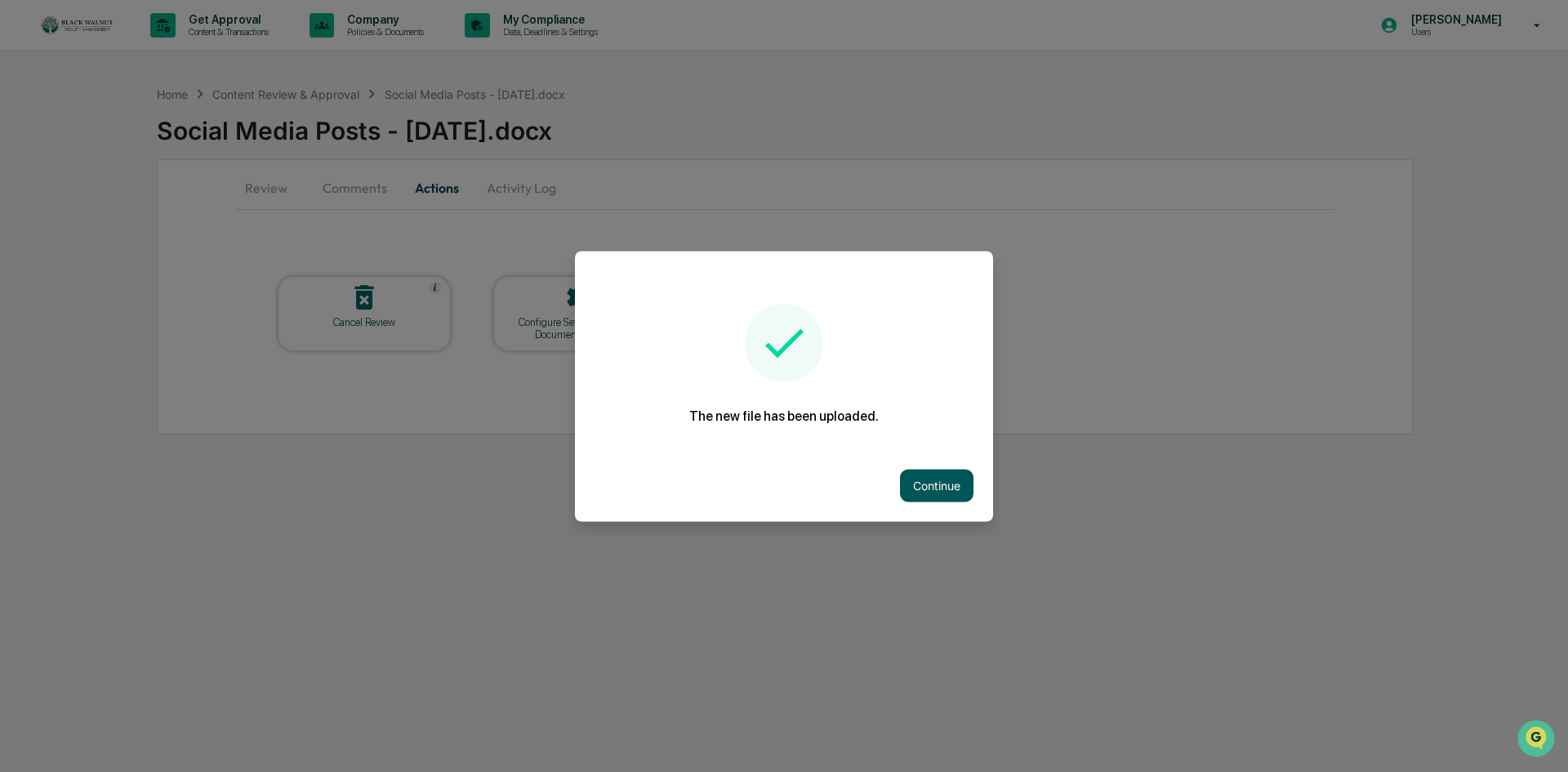
click at [948, 481] on button "Continue" at bounding box center [937, 485] width 73 height 32
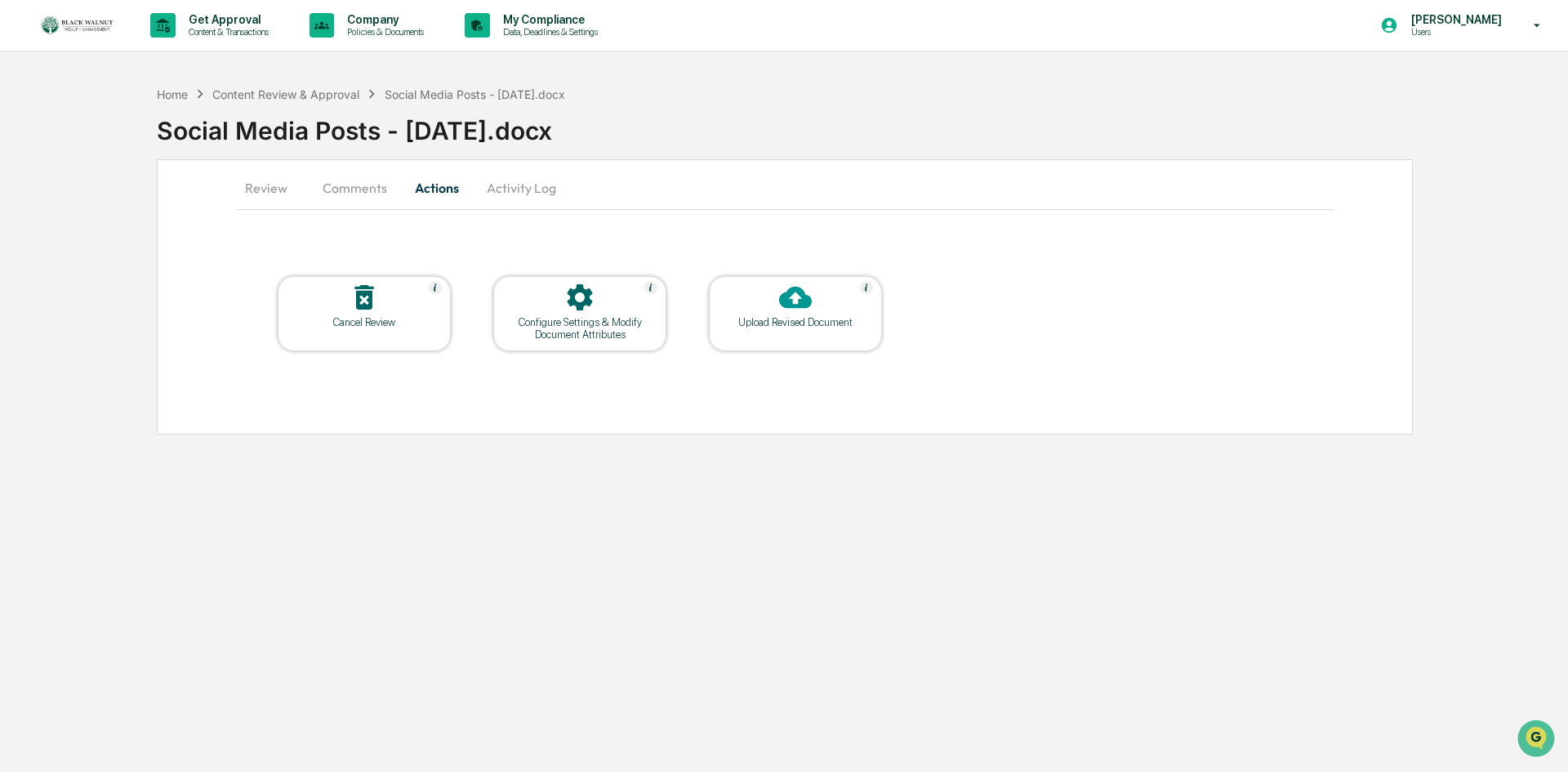
click at [347, 188] on button "Comments" at bounding box center [354, 188] width 91 height 39
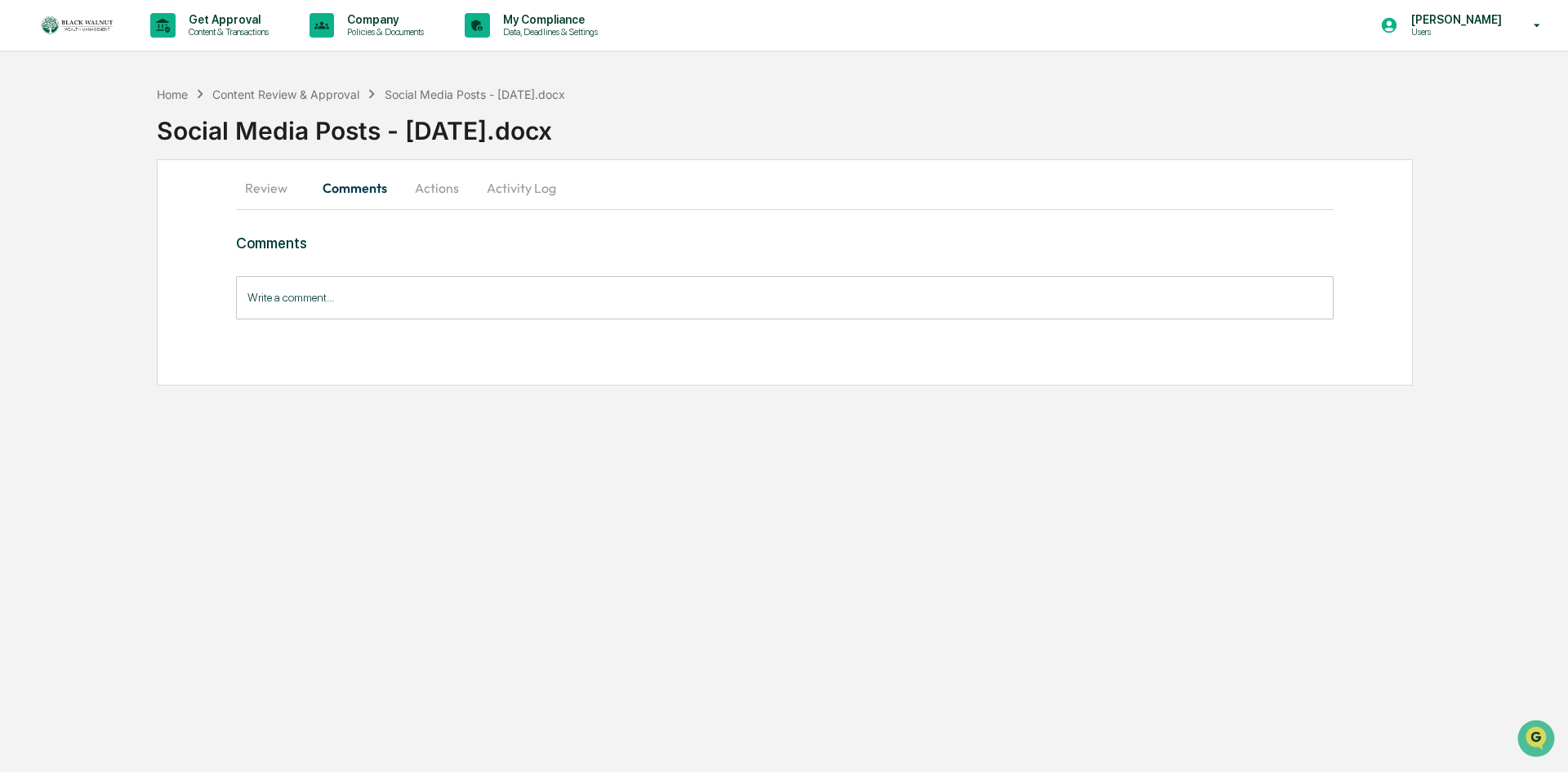
click at [422, 297] on input "Write a comment..." at bounding box center [785, 298] width 1098 height 43
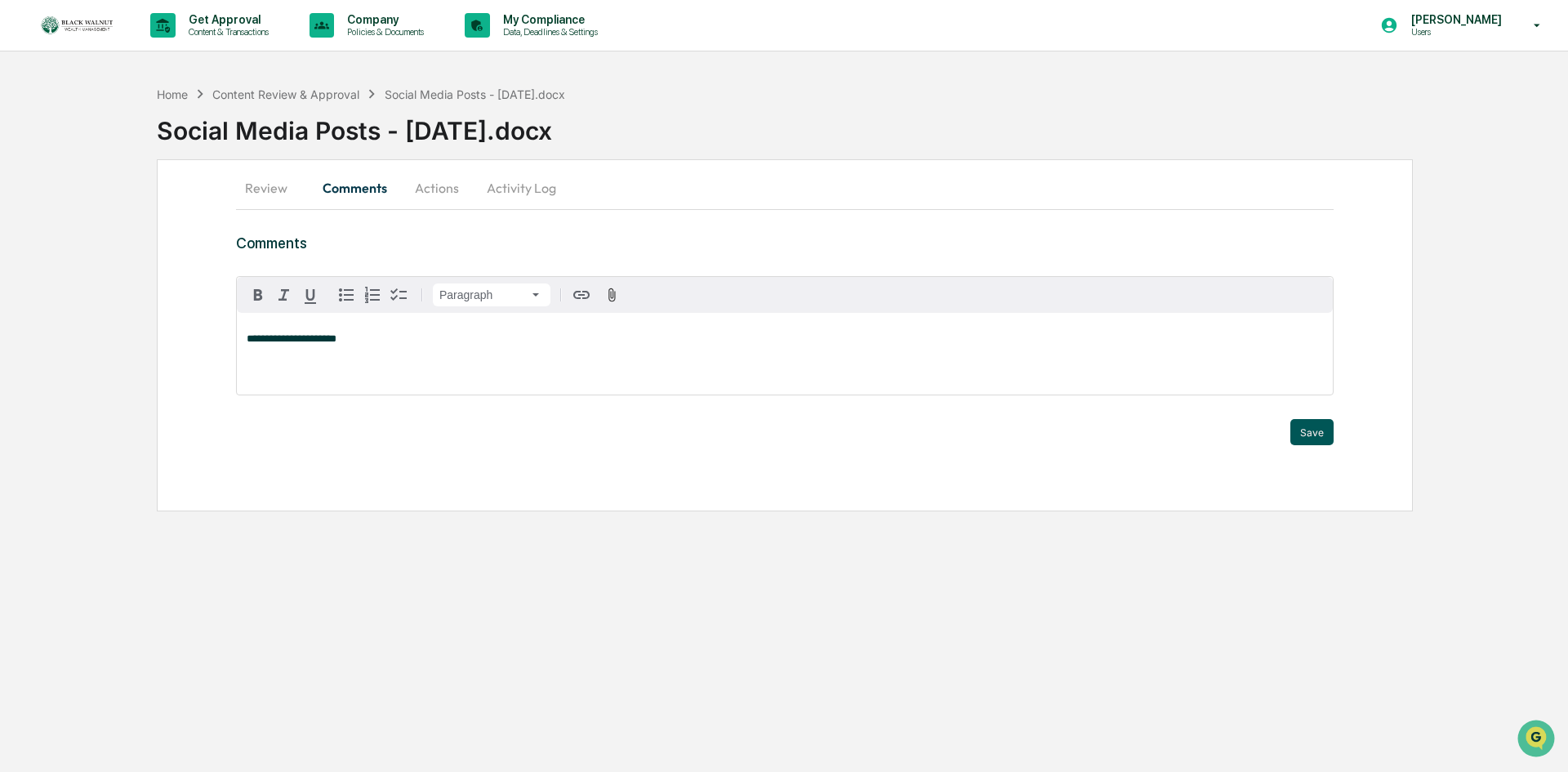
click at [1294, 426] on button "Save" at bounding box center [1312, 432] width 43 height 26
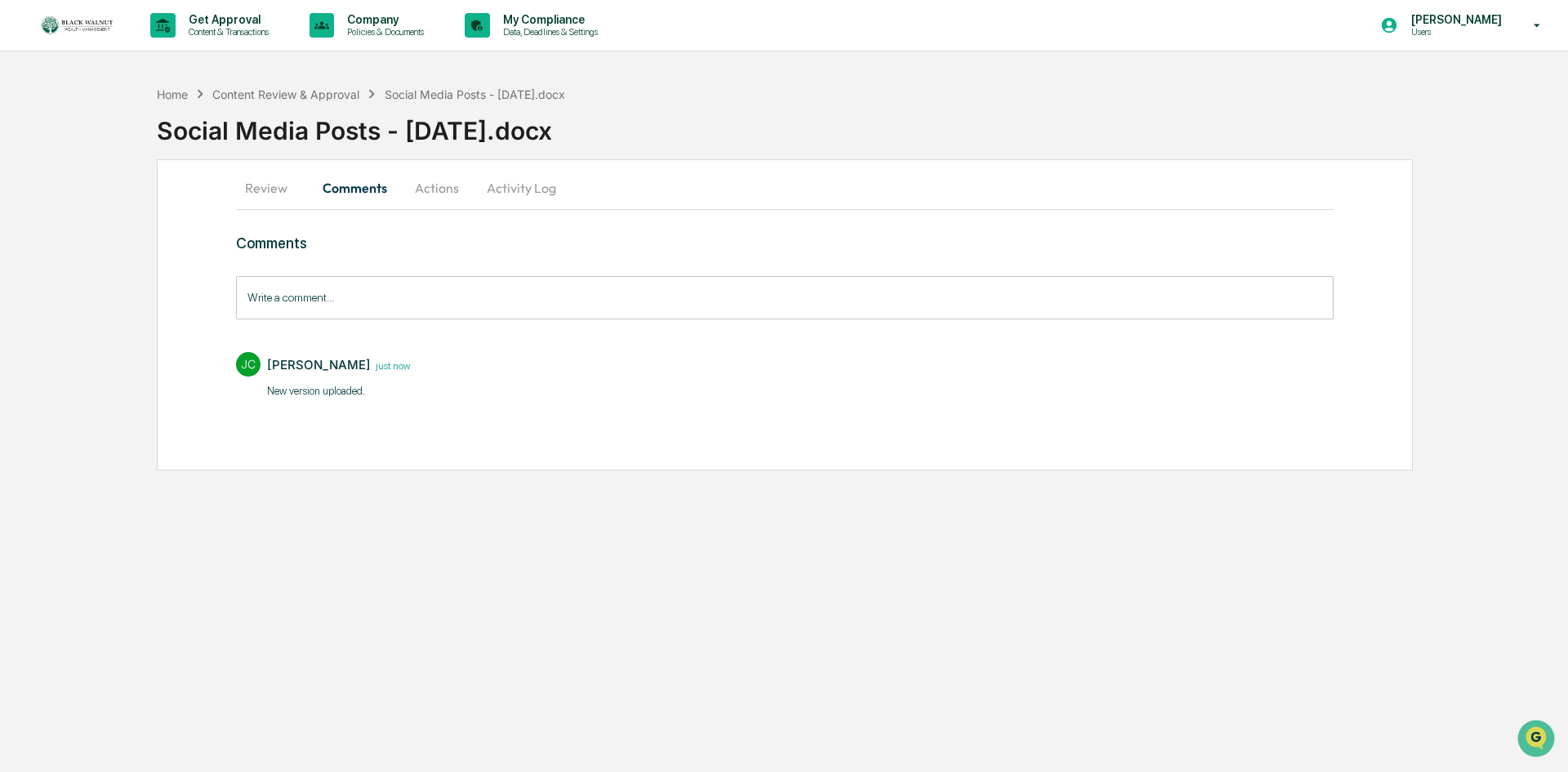
click at [252, 177] on button "Review" at bounding box center [273, 188] width 73 height 39
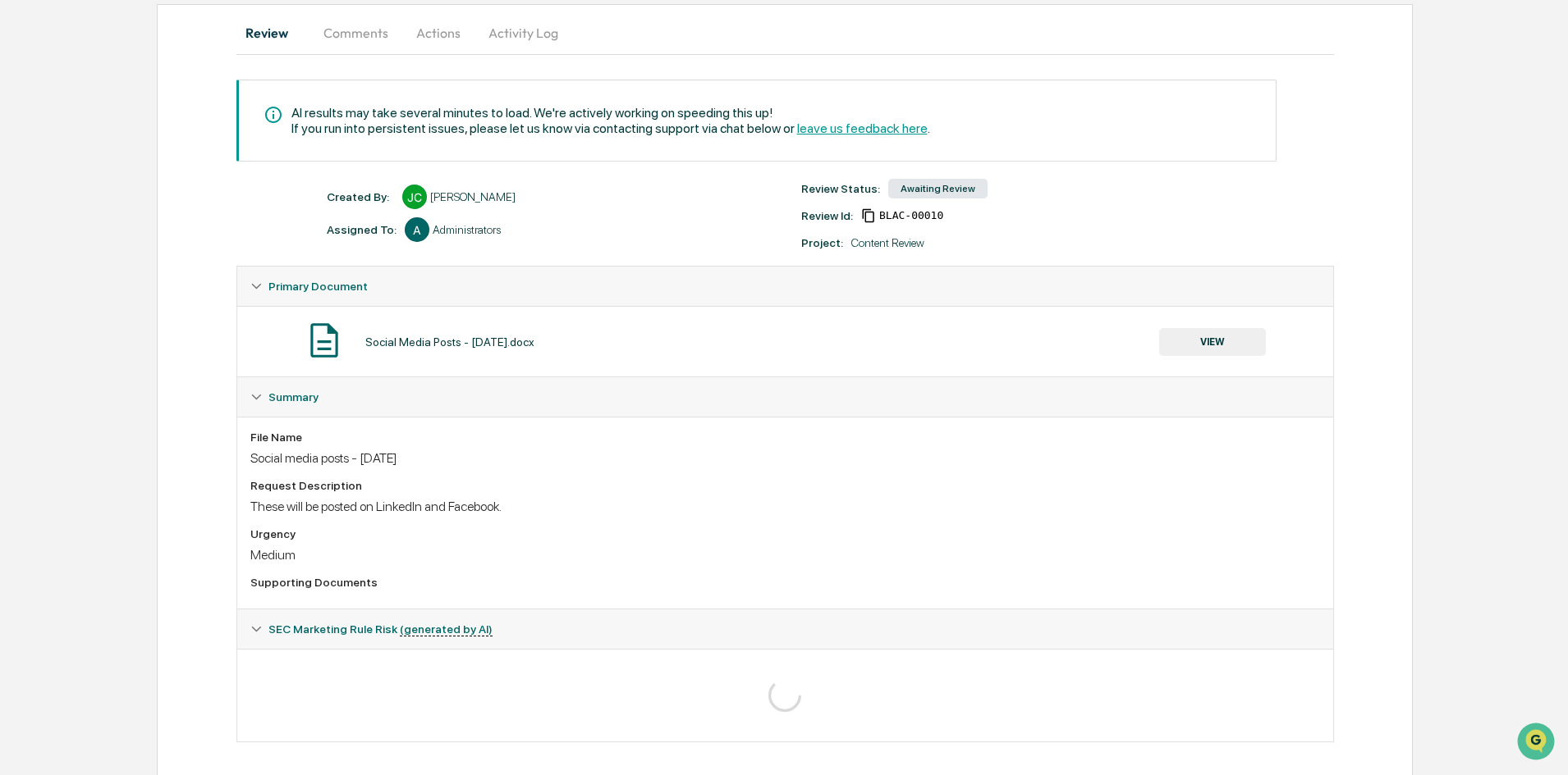
scroll to position [165, 0]
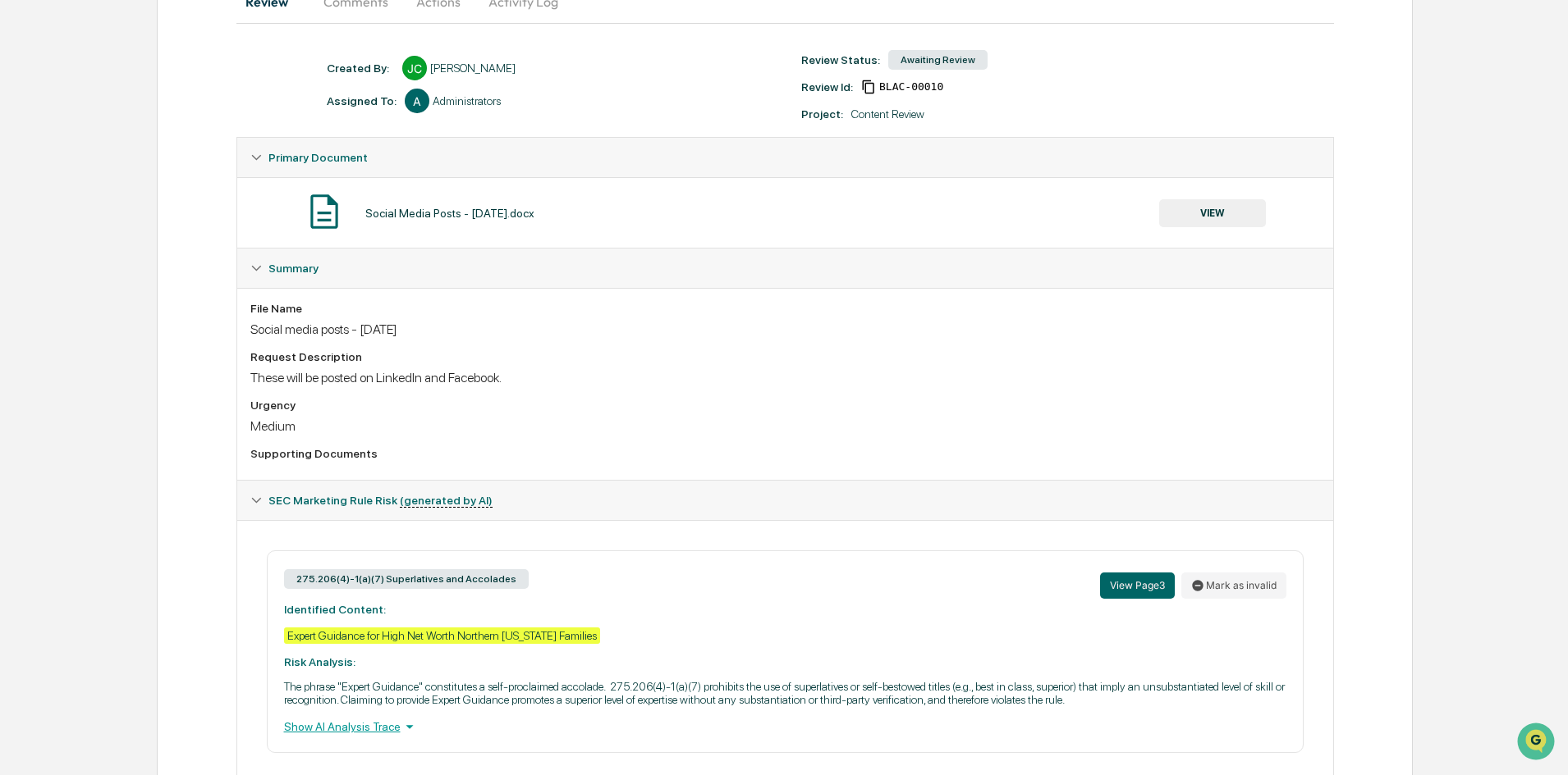
scroll to position [237, 0]
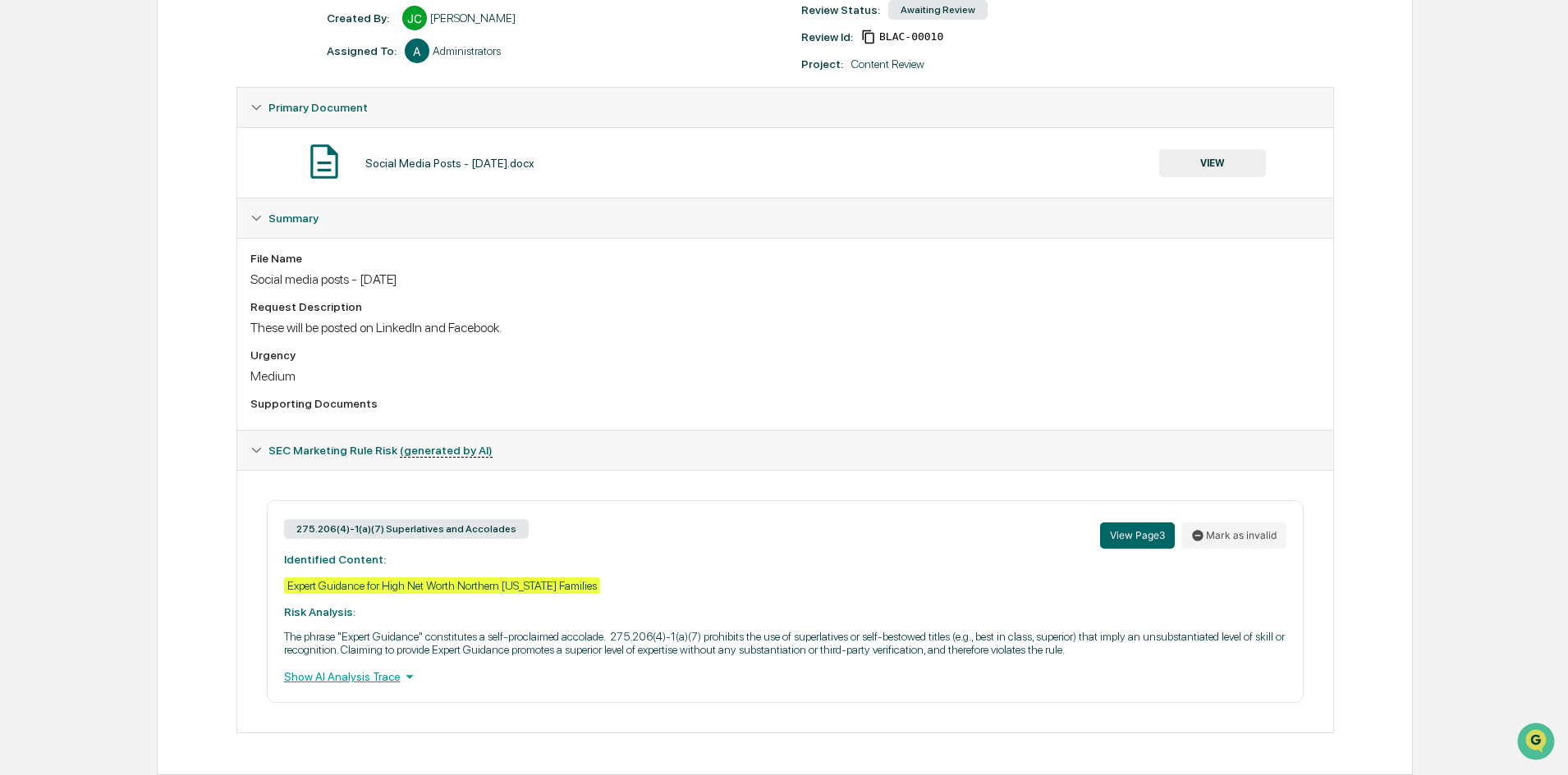
click at [337, 680] on div "Show AI Analysis Trace" at bounding box center [786, 676] width 1003 height 18
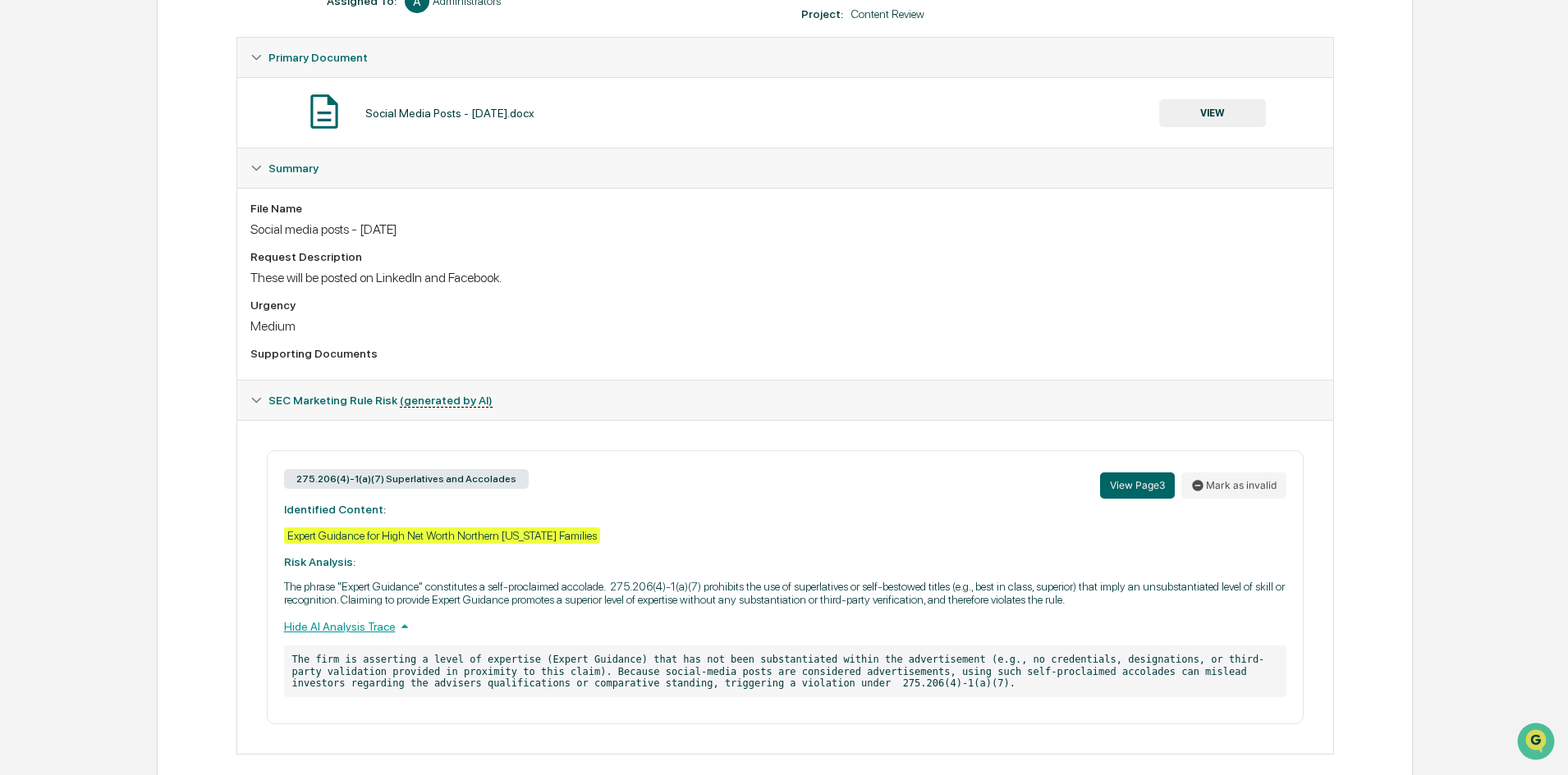
scroll to position [308, 0]
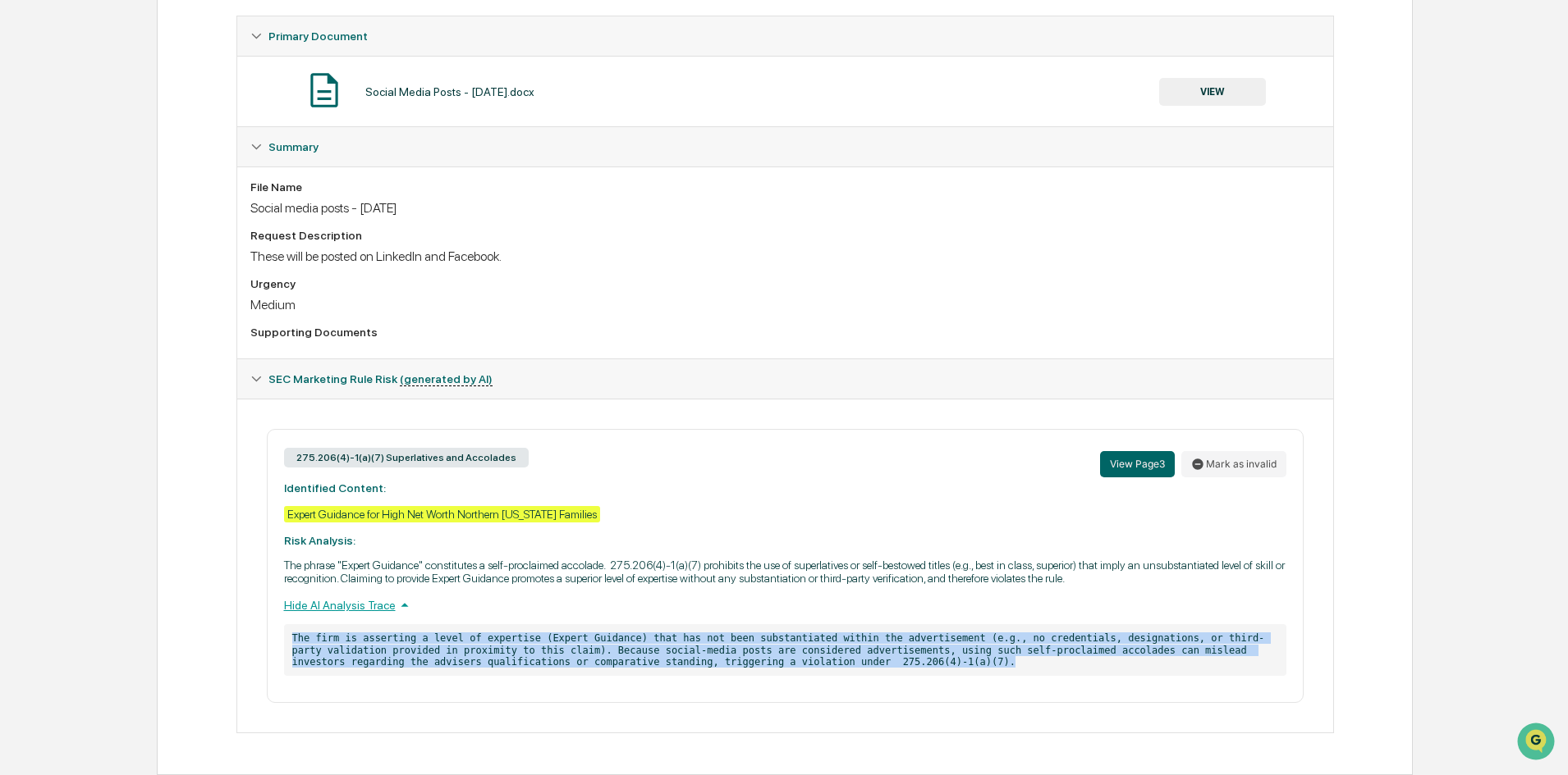
drag, startPoint x: 293, startPoint y: 638, endPoint x: 795, endPoint y: 666, distance: 502.8
click at [795, 666] on p "The firm is asserting a level of expertise (Expert Guidance) that has not been …" at bounding box center [786, 650] width 1003 height 52
copy p "The firm is asserting a level of expertise (Expert Guidance) that has not been …"
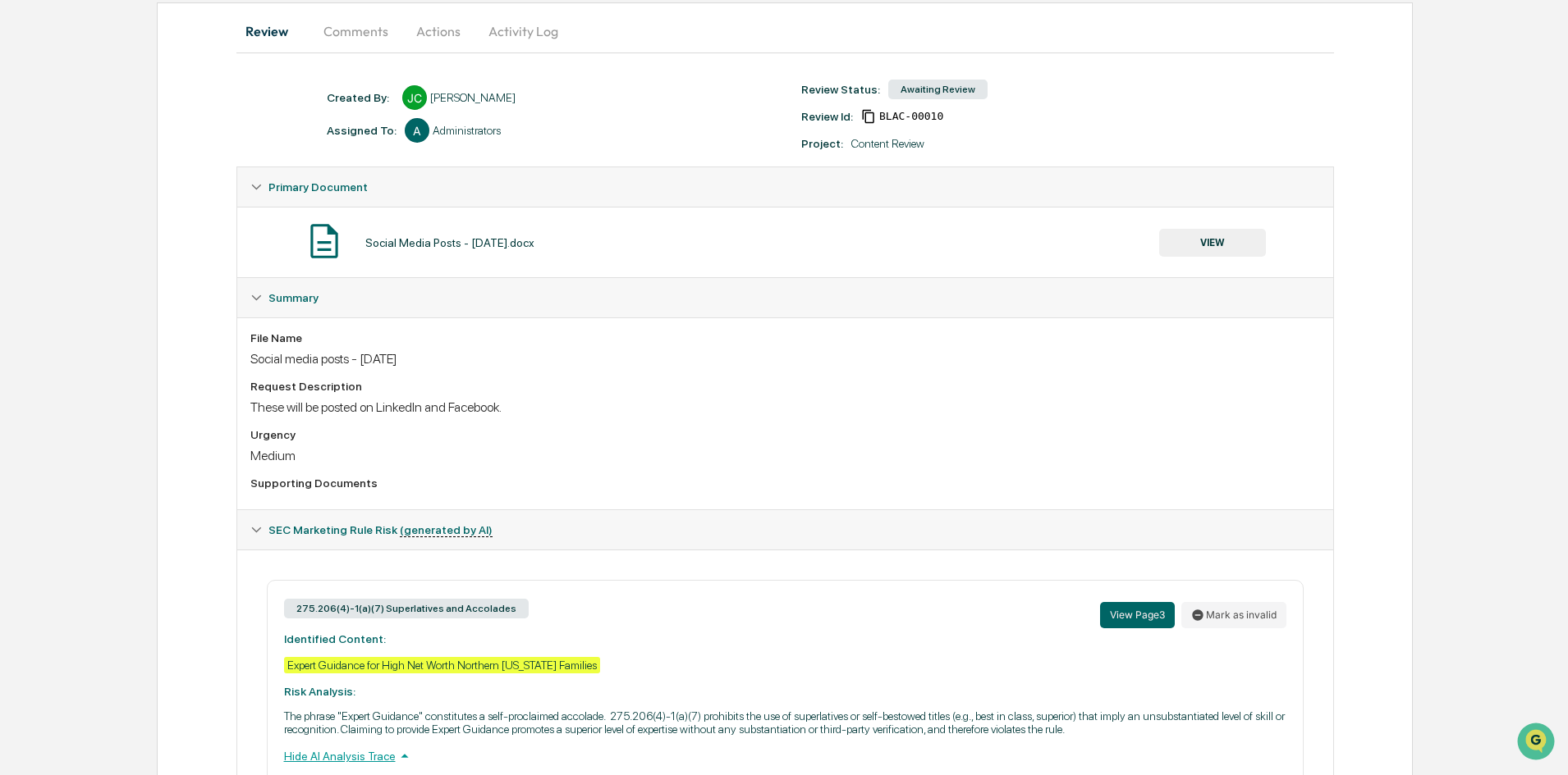
scroll to position [0, 0]
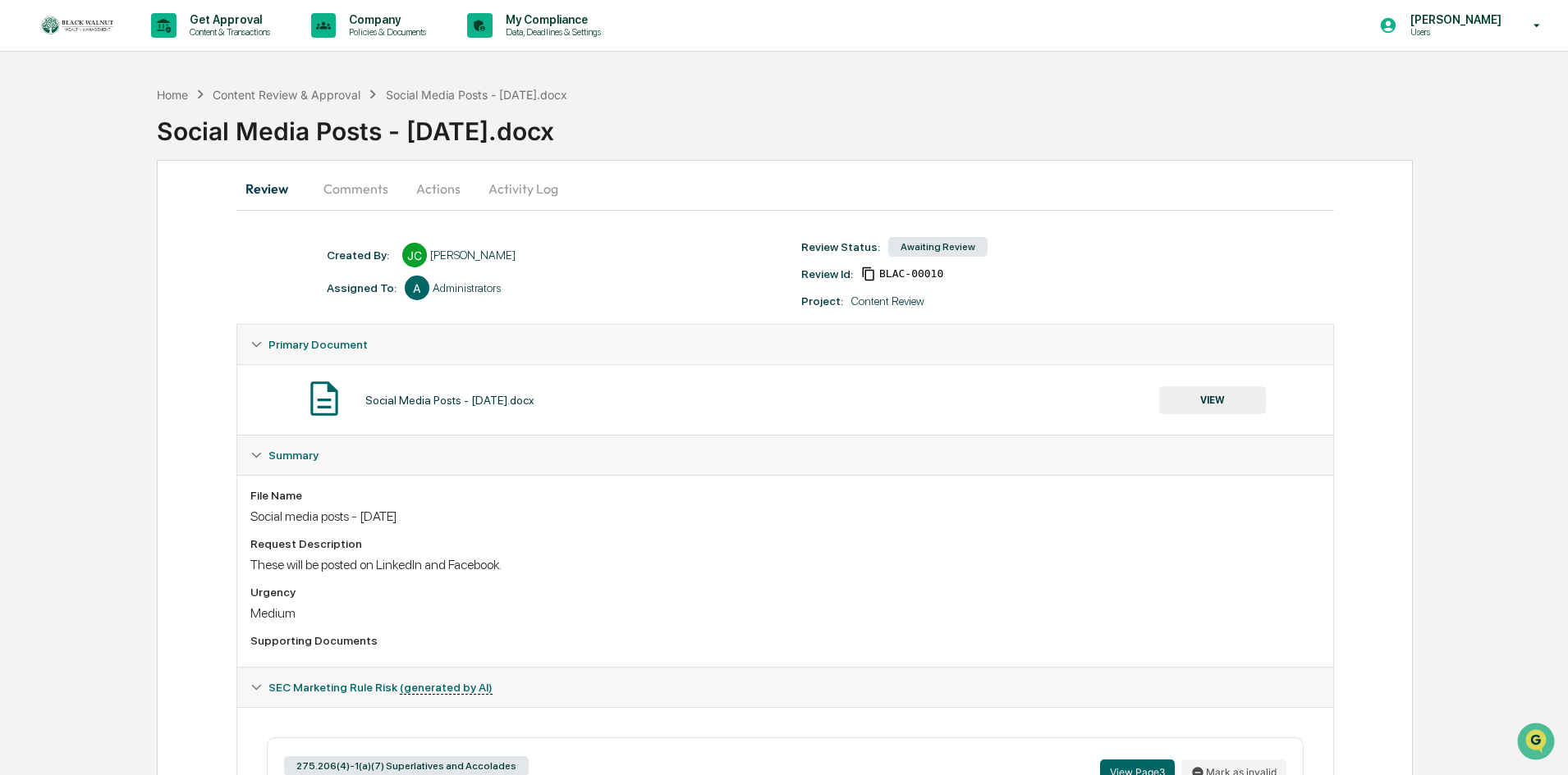
click at [442, 195] on button "Actions" at bounding box center [438, 189] width 73 height 39
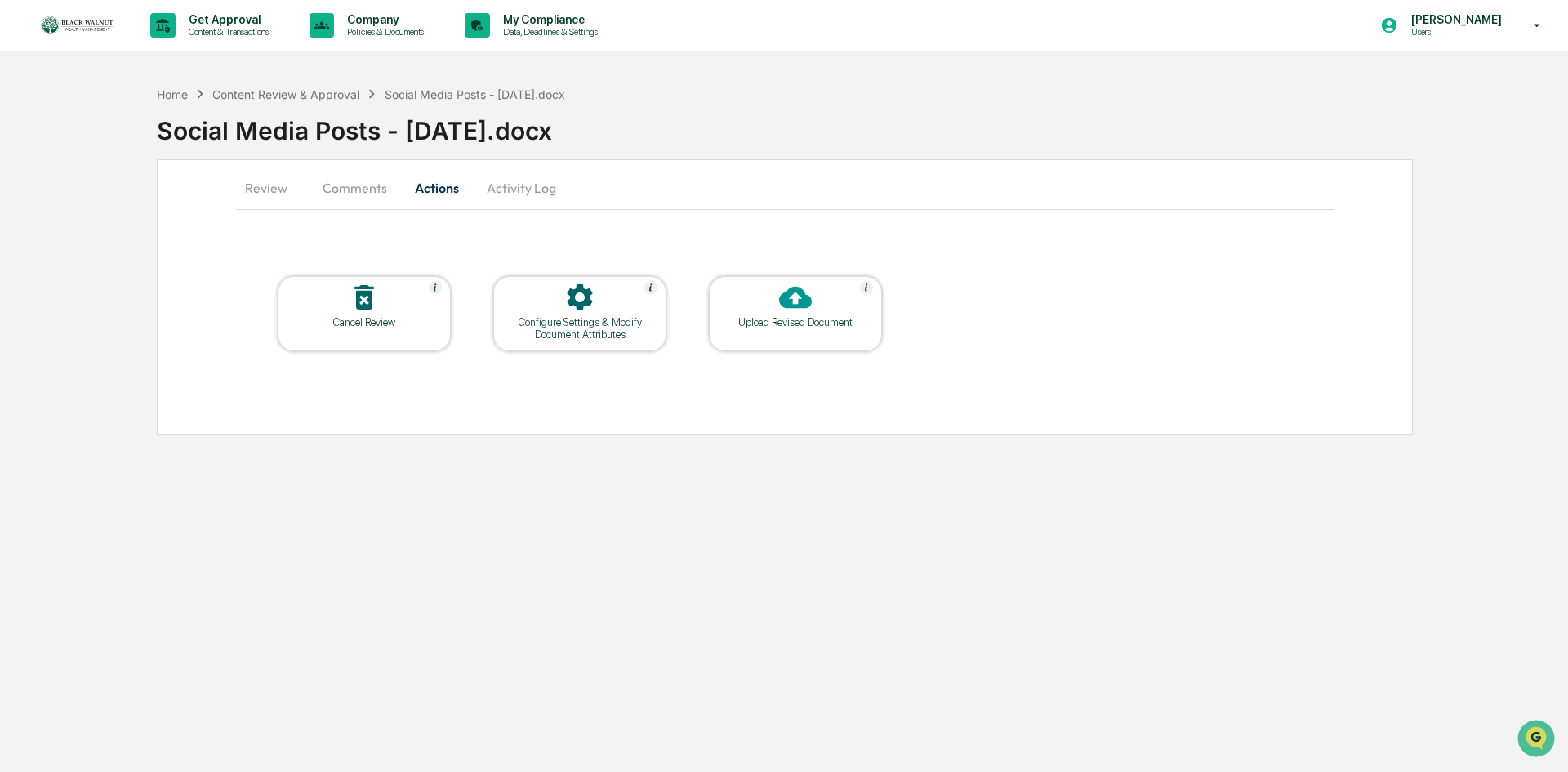
click at [787, 304] on icon at bounding box center [795, 298] width 32 height 22
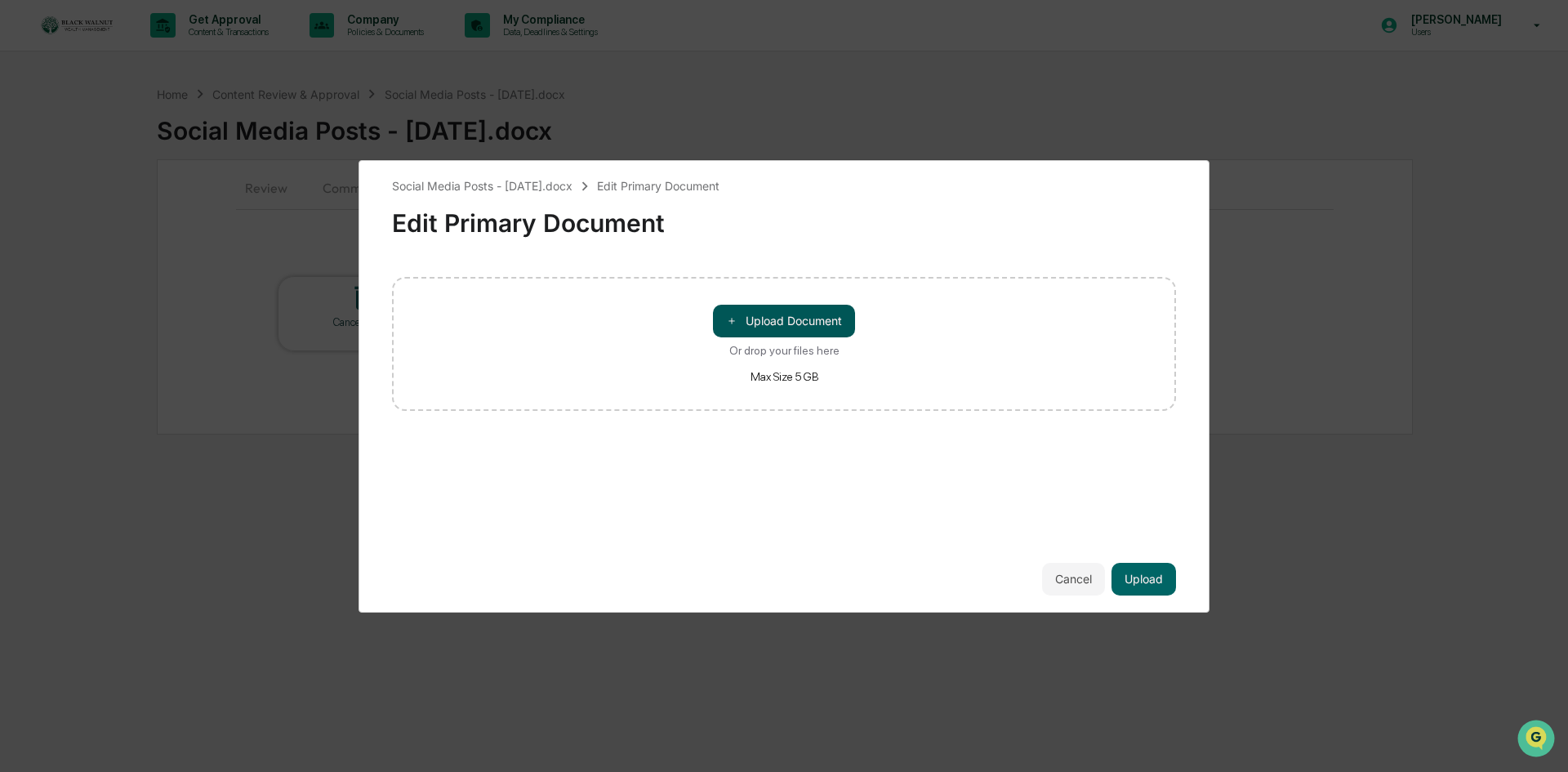
click at [795, 326] on button "＋ Upload Document" at bounding box center [784, 321] width 142 height 32
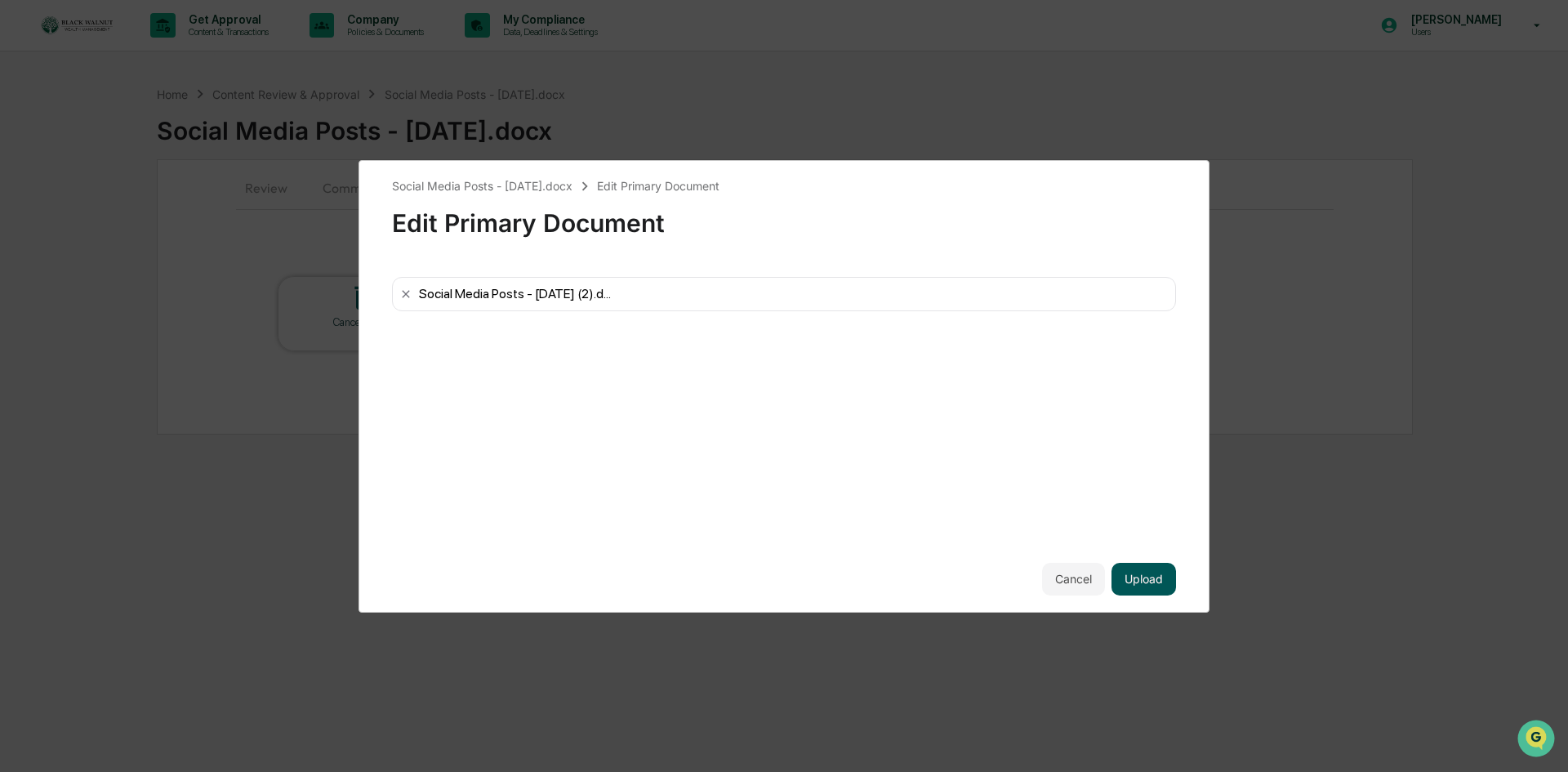
click at [1152, 585] on button "Upload" at bounding box center [1144, 579] width 65 height 32
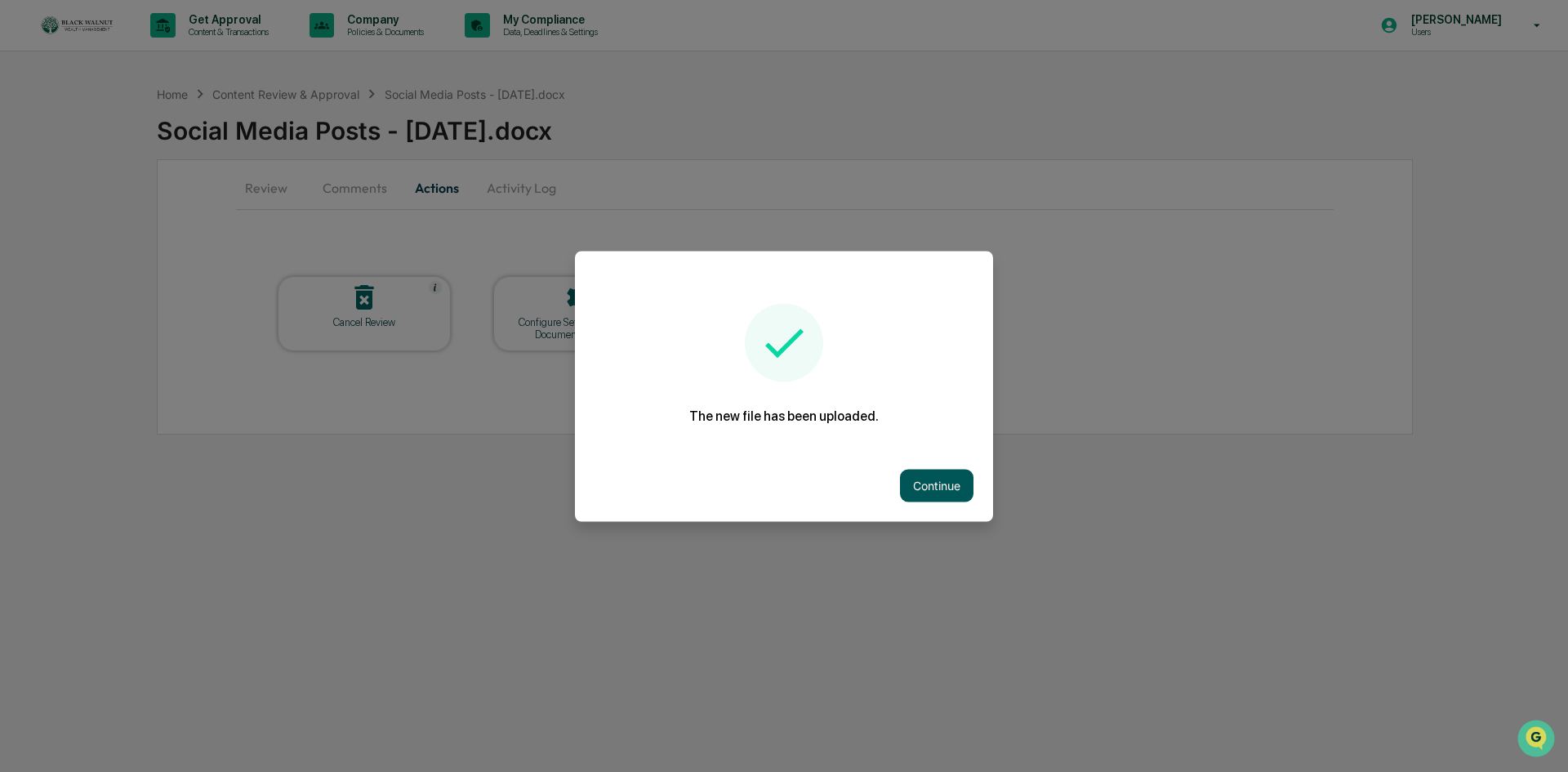
click at [929, 474] on button "Continue" at bounding box center [937, 485] width 73 height 32
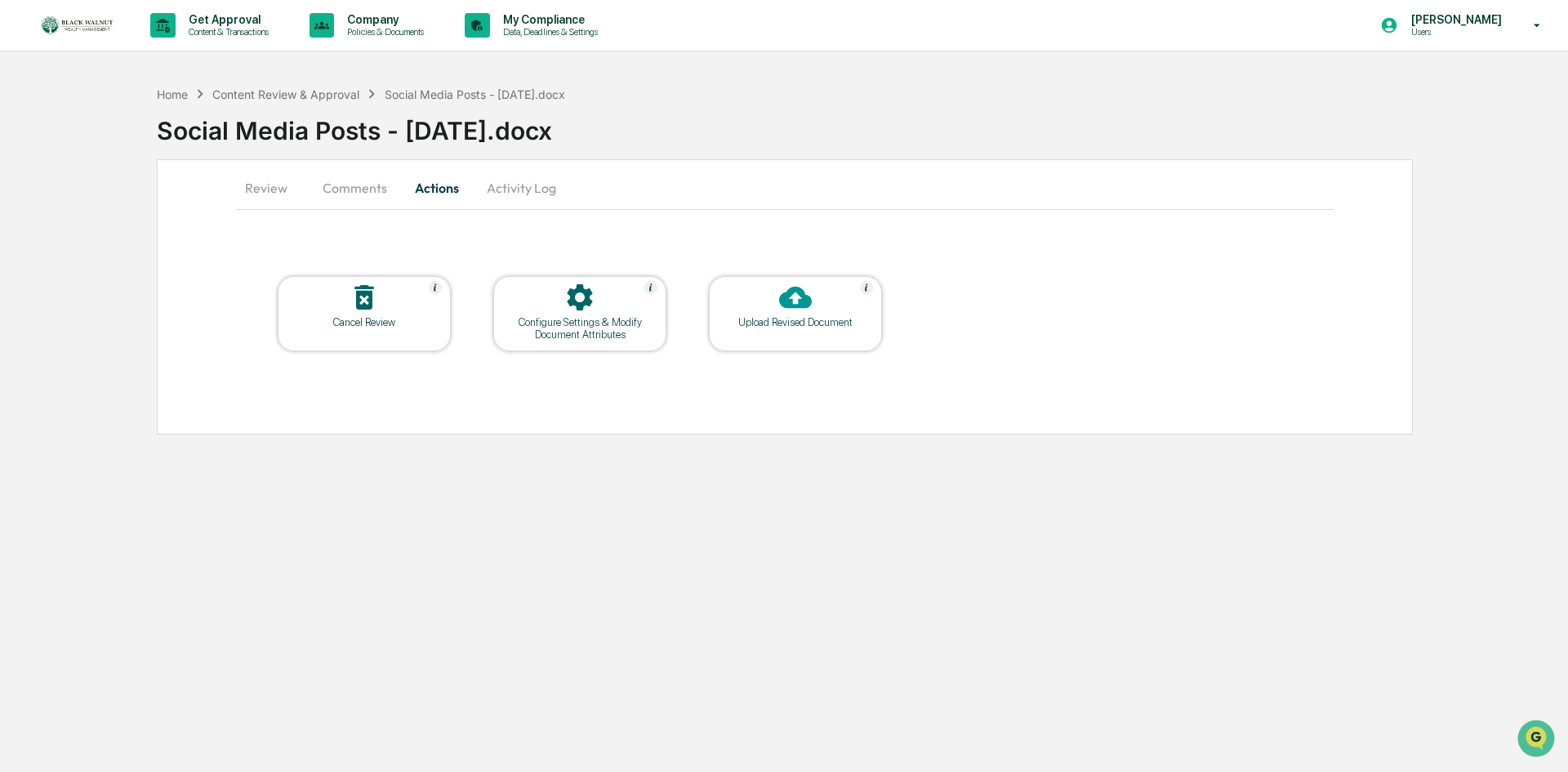
click at [362, 190] on button "Comments" at bounding box center [354, 188] width 91 height 39
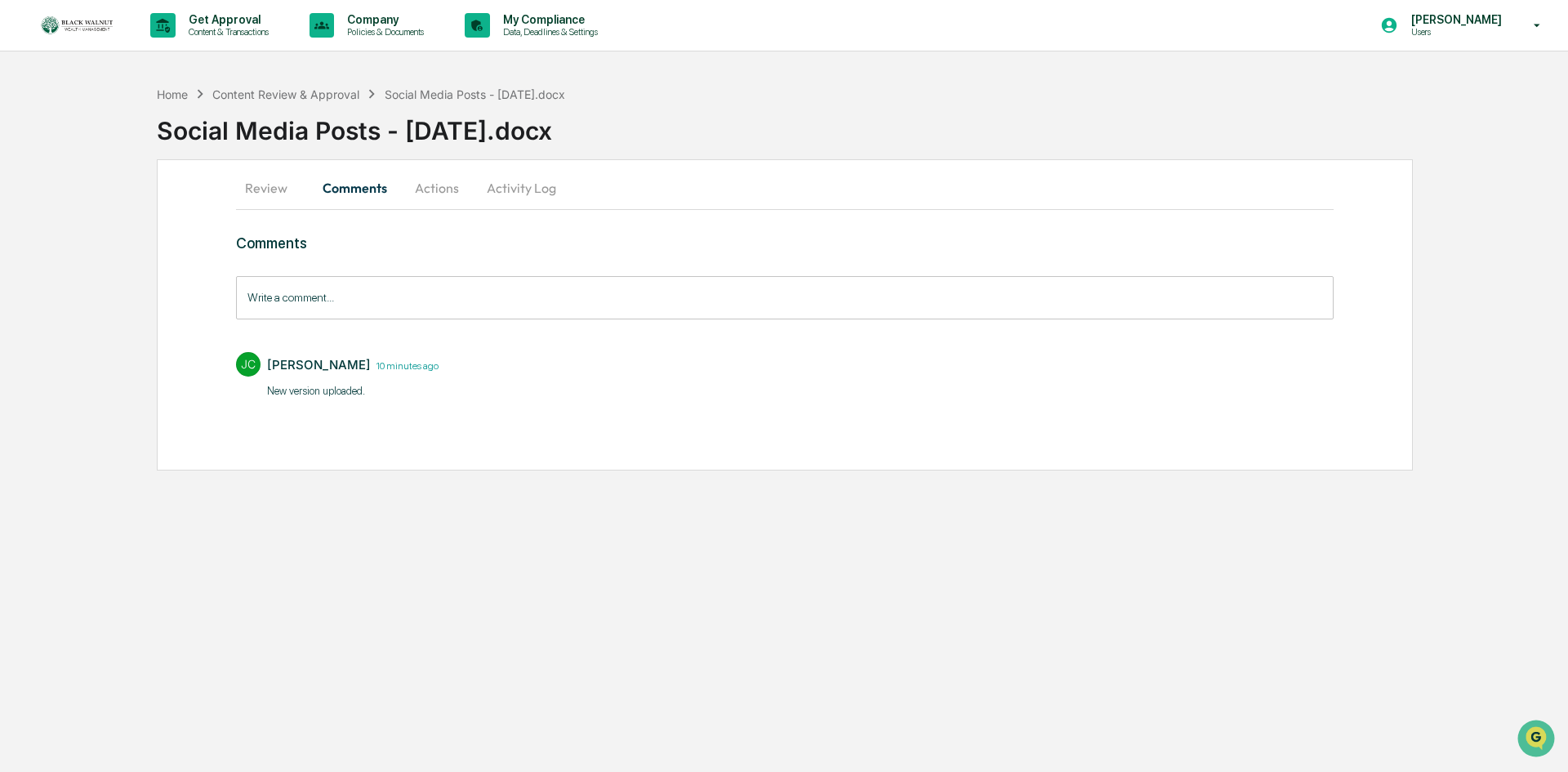
click at [403, 317] on input "Write a comment..." at bounding box center [785, 298] width 1098 height 43
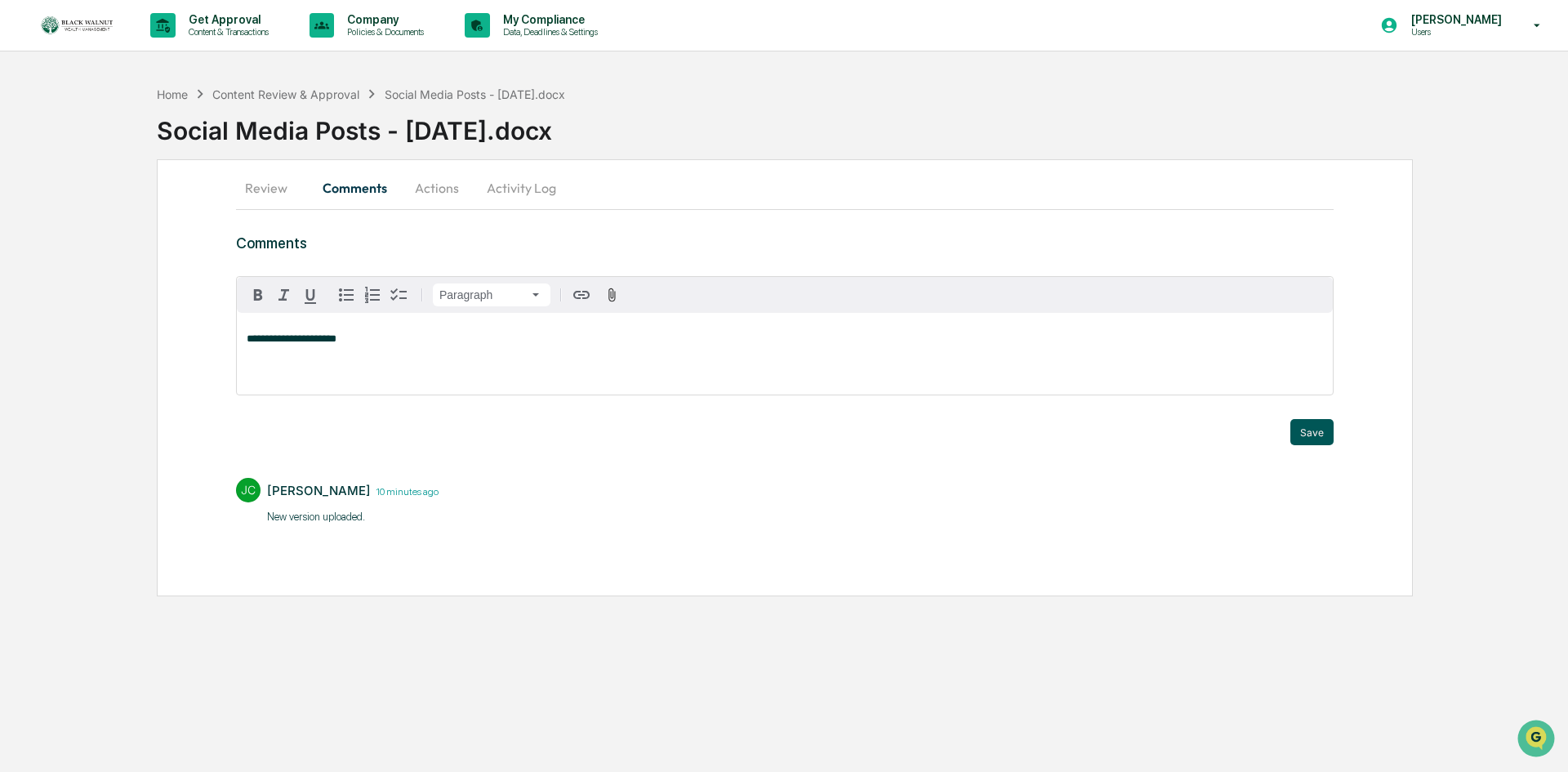
click at [1314, 434] on button "Save" at bounding box center [1312, 432] width 43 height 26
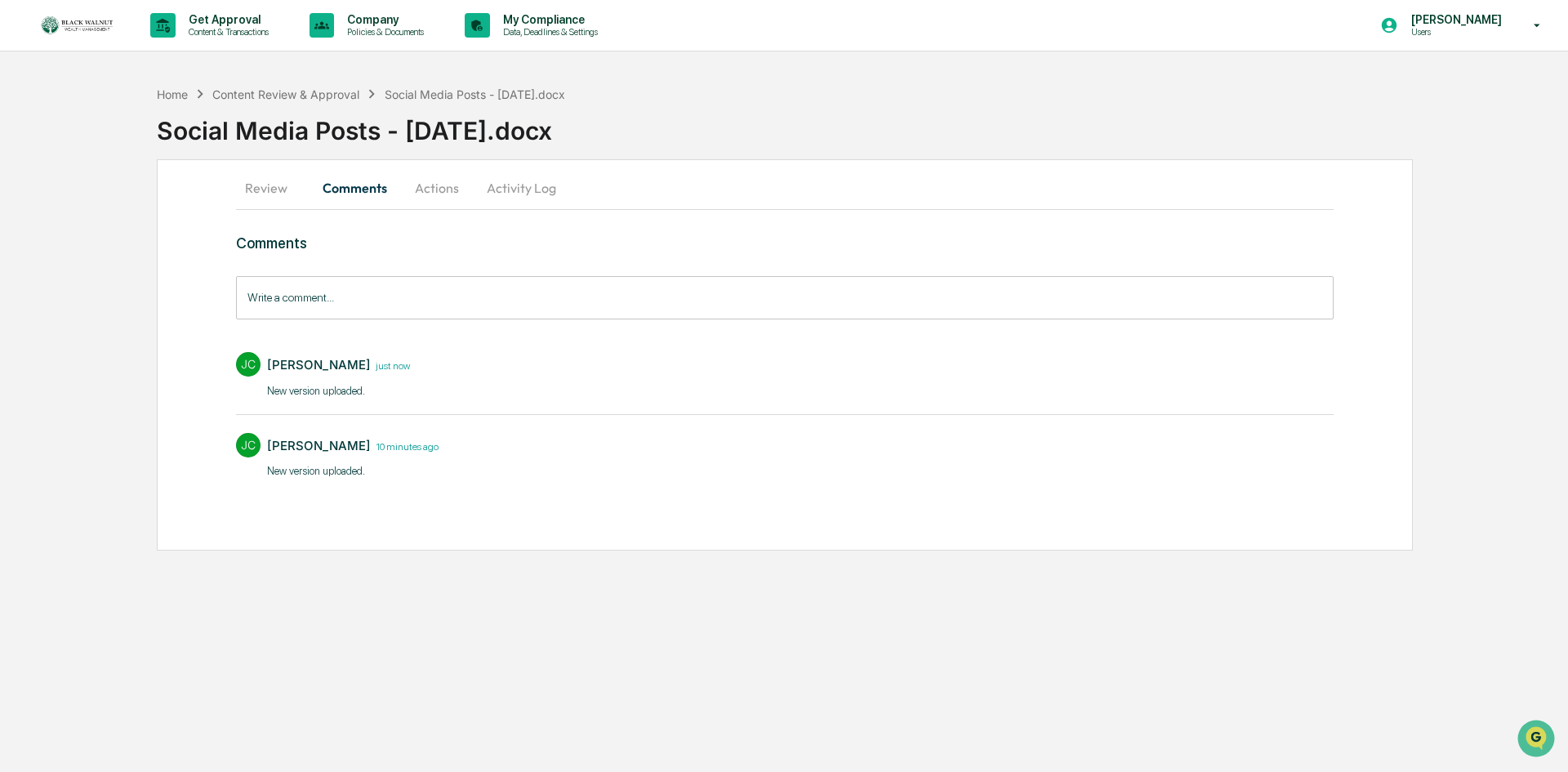
click at [268, 186] on button "Review" at bounding box center [273, 188] width 73 height 39
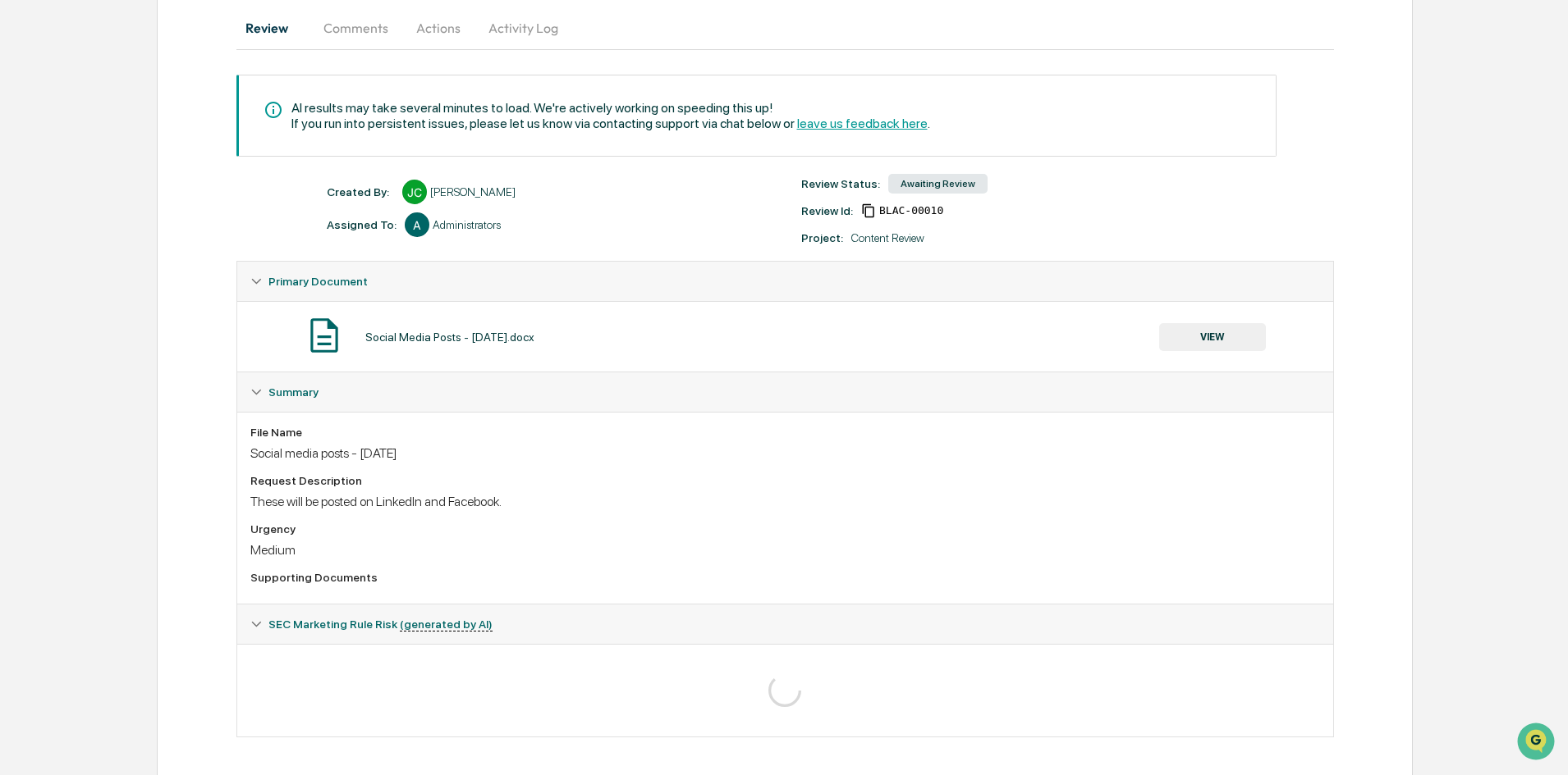
scroll to position [165, 0]
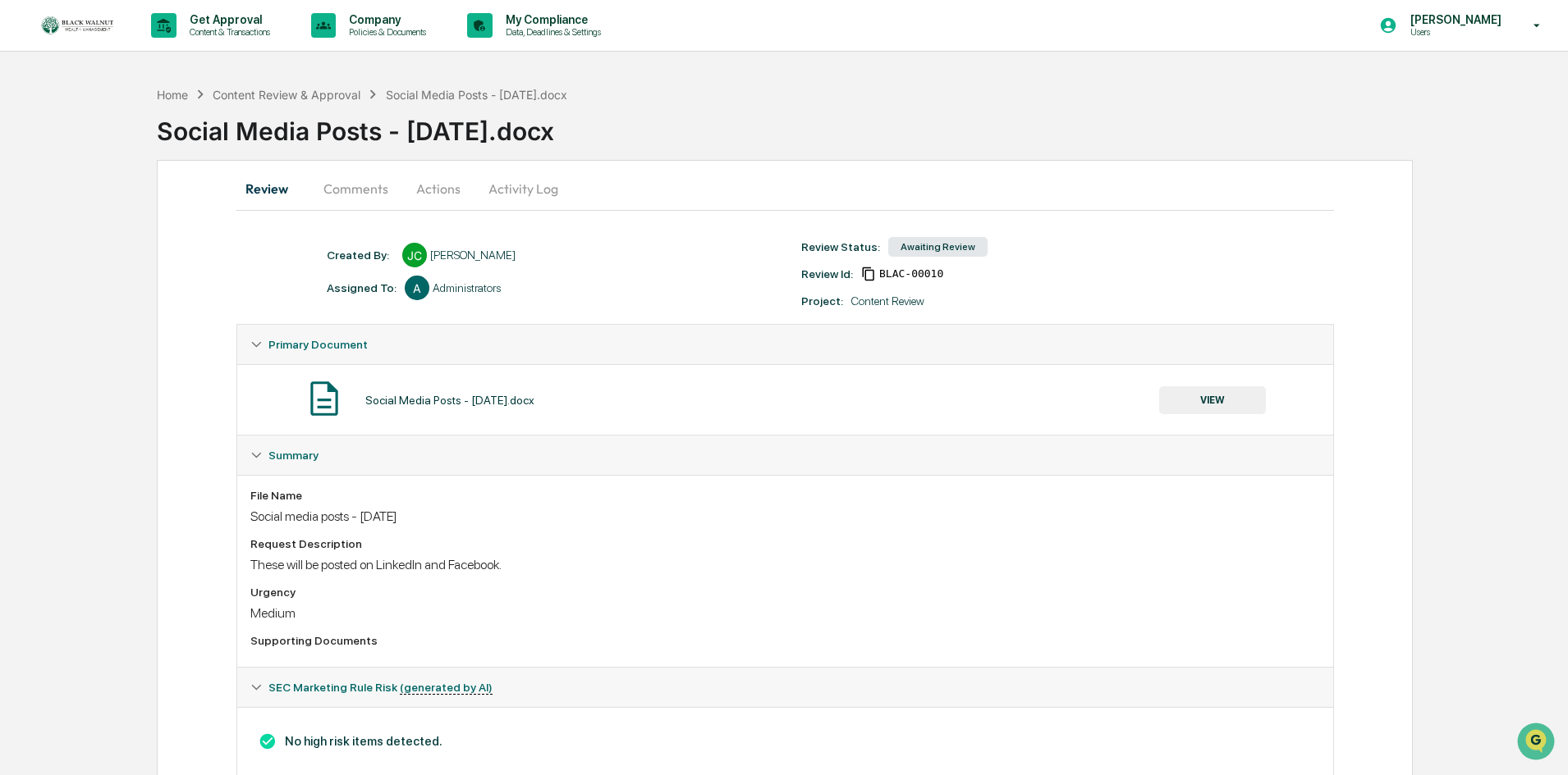
drag, startPoint x: 635, startPoint y: 137, endPoint x: 155, endPoint y: 111, distance: 480.7
click at [155, 111] on div "Home Content Review & Approval Social Media Posts - [DATE].docx Social Media Po…" at bounding box center [784, 448] width 1568 height 741
copy div "Social Media Posts - [DATE].docx"
click at [735, 15] on div "Get Approval Content & Transactions Company Policies & Documents My Compliance …" at bounding box center [784, 26] width 1568 height 52
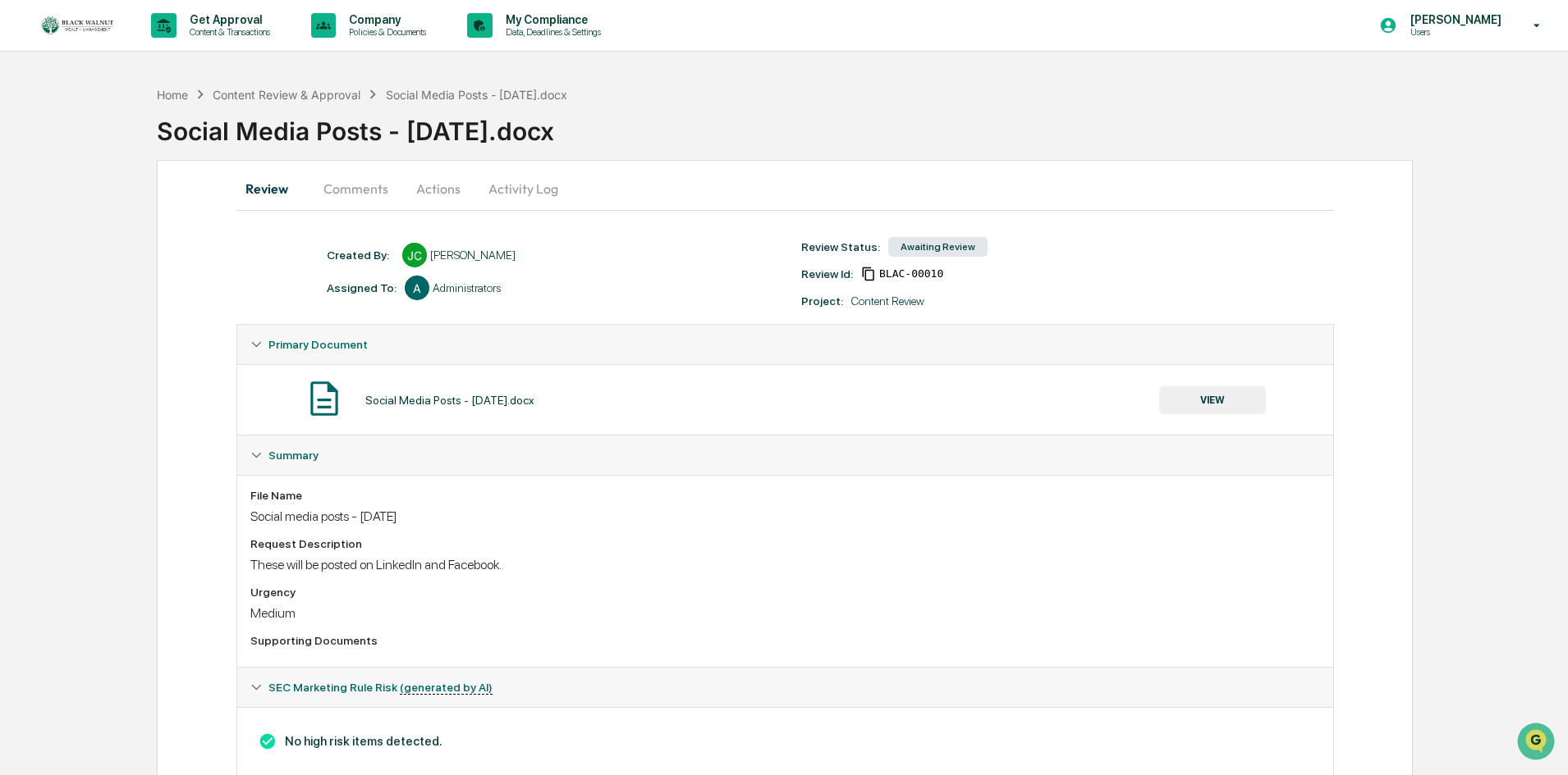
scroll to position [44, 0]
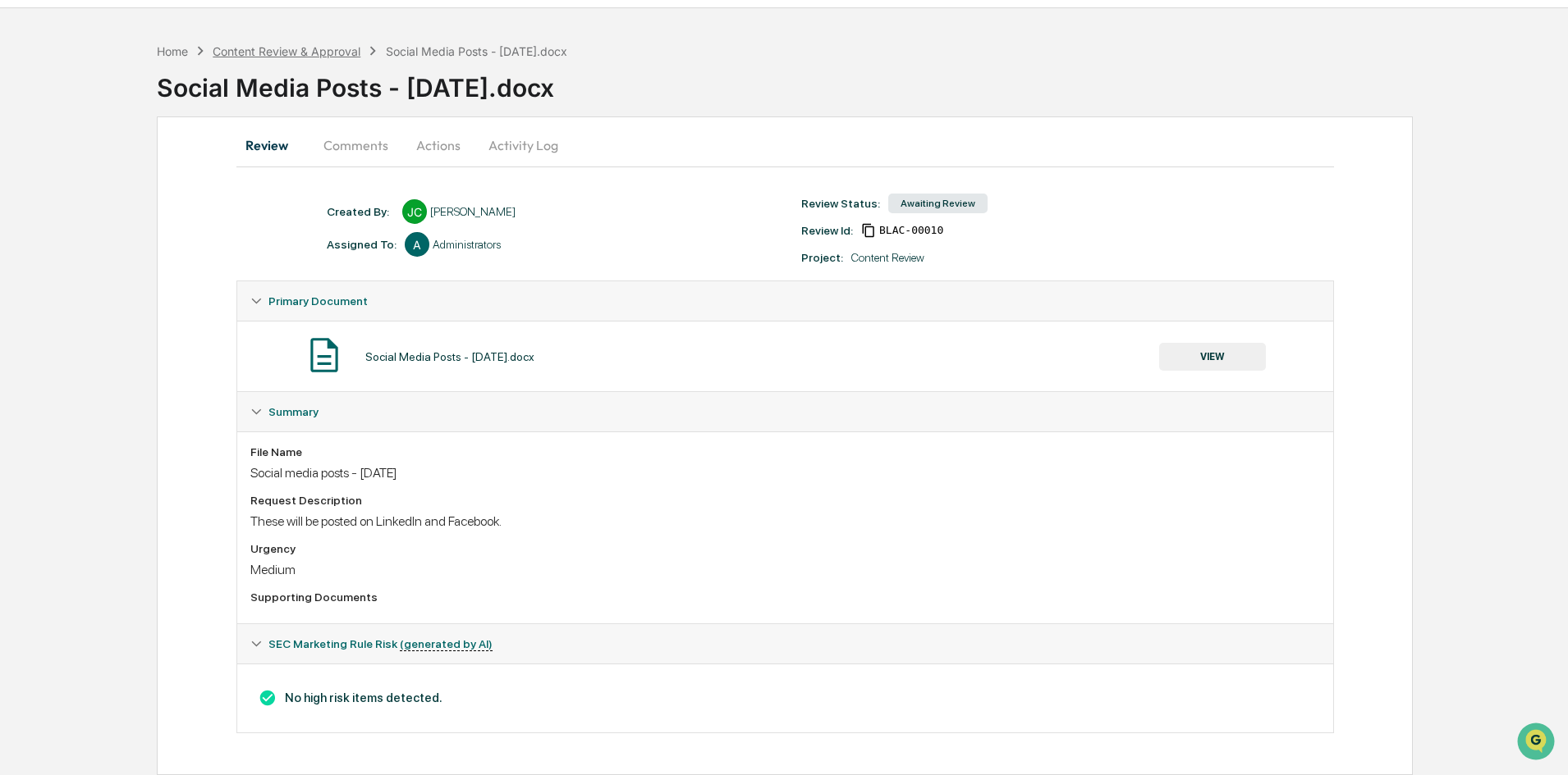
click at [336, 51] on div "Content Review & Approval" at bounding box center [286, 51] width 148 height 14
